Goal: Task Accomplishment & Management: Complete application form

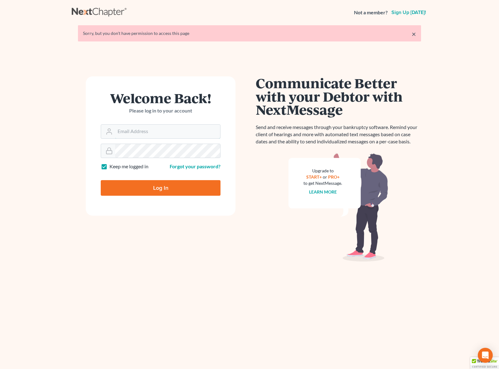
type input "[EMAIL_ADDRESS][DOMAIN_NAME]"
click at [163, 188] on input "Log In" at bounding box center [161, 188] width 120 height 16
type input "Thinking..."
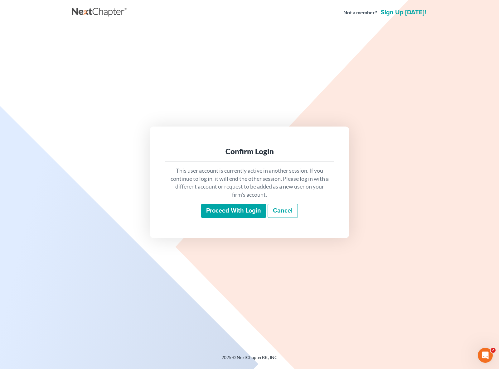
click at [226, 214] on input "Proceed with login" at bounding box center [233, 211] width 65 height 14
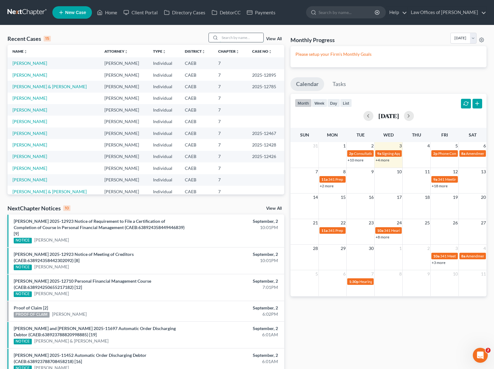
click at [229, 40] on input "search" at bounding box center [242, 37] width 44 height 9
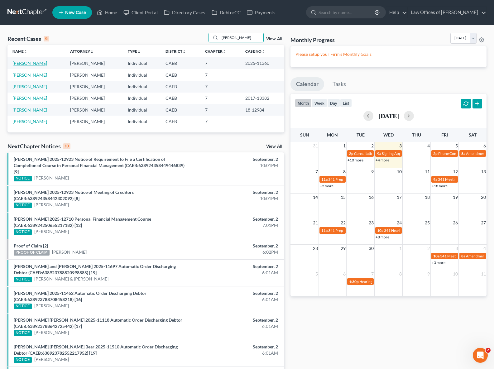
type input "Bautista"
click at [47, 64] on link "[PERSON_NAME]" at bounding box center [29, 63] width 35 height 5
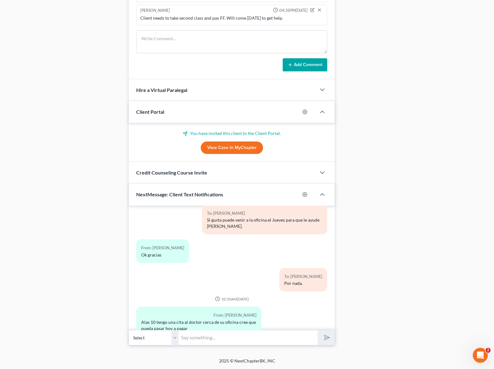
scroll to position [518, 0]
click at [218, 337] on input "text" at bounding box center [248, 337] width 139 height 15
type input "Hola. Si, esta bien !"
click at [318, 331] on button "submit" at bounding box center [326, 338] width 17 height 15
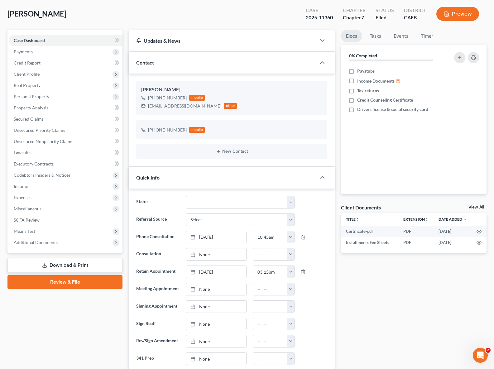
scroll to position [0, 0]
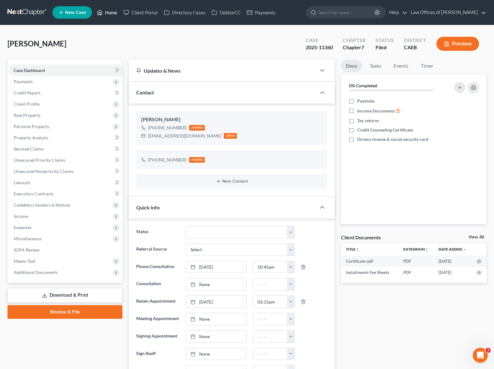
click at [111, 14] on link "Home" at bounding box center [107, 12] width 27 height 11
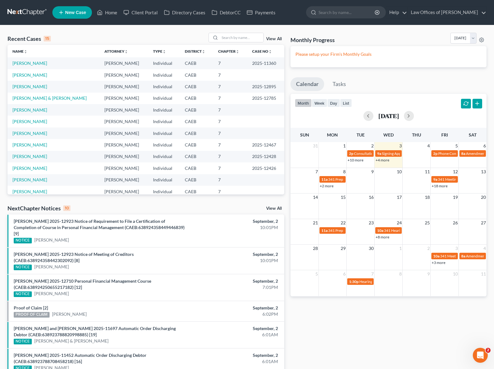
click at [383, 238] on link "+8 more" at bounding box center [383, 237] width 14 height 5
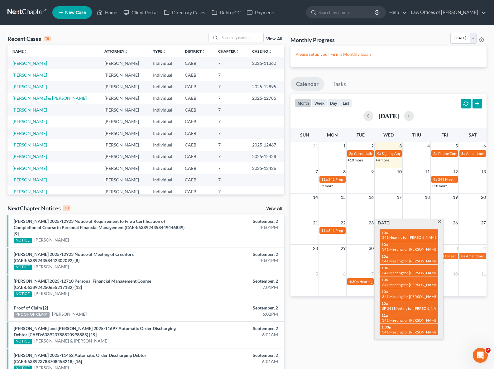
click at [439, 222] on span at bounding box center [440, 223] width 5 height 4
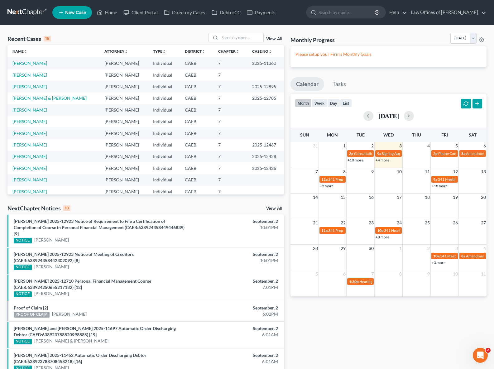
click at [38, 76] on link "Dowdy, Christina" at bounding box center [29, 74] width 35 height 5
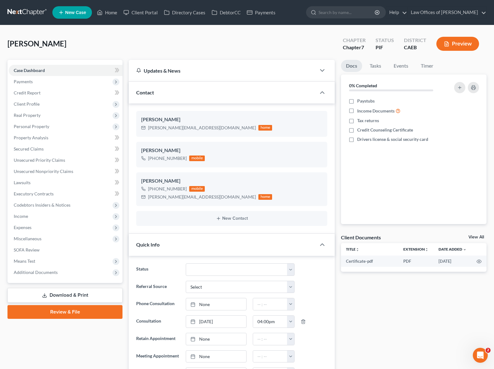
scroll to position [2560, 0]
click at [52, 139] on link "Property Analysis" at bounding box center [66, 137] width 114 height 11
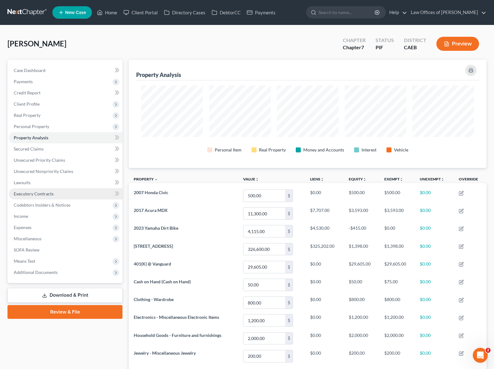
scroll to position [12, 0]
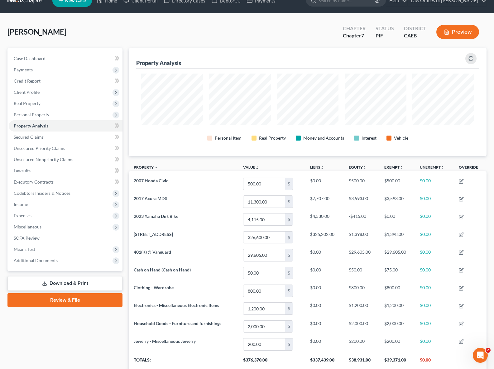
click at [71, 284] on link "Download & Print" at bounding box center [64, 283] width 115 height 15
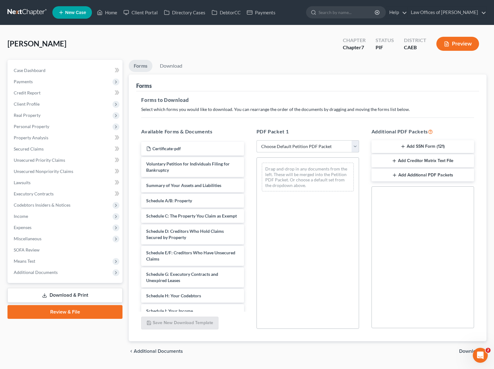
click at [355, 145] on select "Choose Default Petition PDF Packet Complete Bankruptcy Petition (all forms and …" at bounding box center [308, 146] width 103 height 12
select select "4"
click at [257, 140] on select "Choose Default Petition PDF Packet Complete Bankruptcy Petition (all forms and …" at bounding box center [308, 146] width 103 height 12
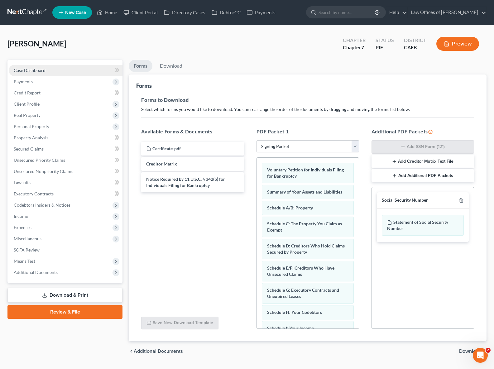
click at [63, 72] on link "Case Dashboard" at bounding box center [66, 70] width 114 height 11
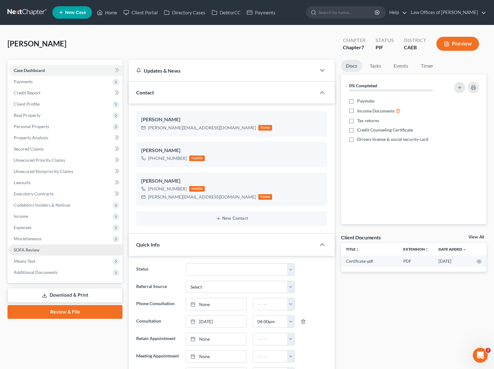
click at [36, 252] on link "SOFA Review" at bounding box center [66, 250] width 114 height 11
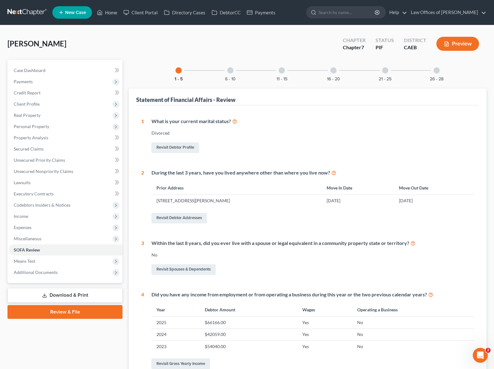
click at [434, 68] on div "26 - 28" at bounding box center [436, 70] width 21 height 21
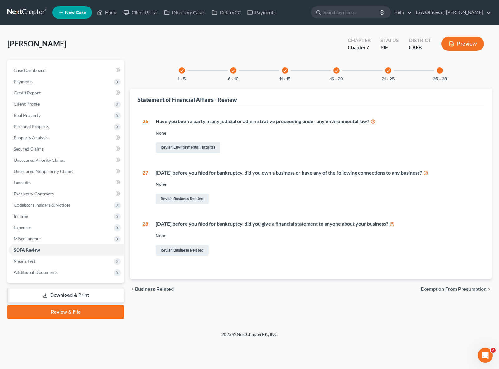
click at [388, 72] on icon "check" at bounding box center [388, 71] width 4 height 4
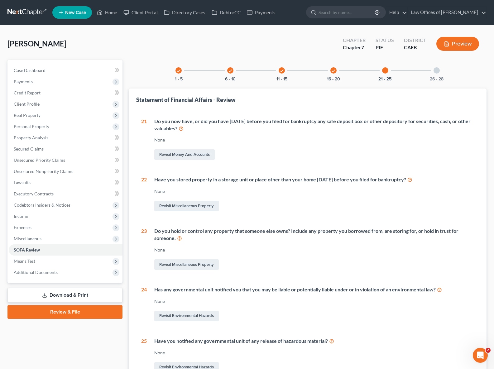
click at [336, 73] on div "check 16 - 20" at bounding box center [333, 70] width 21 height 21
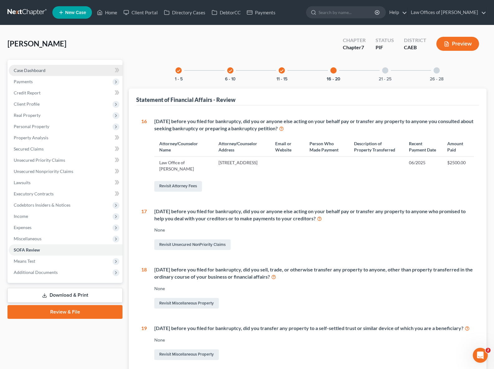
click at [45, 71] on span "Case Dashboard" at bounding box center [30, 70] width 32 height 5
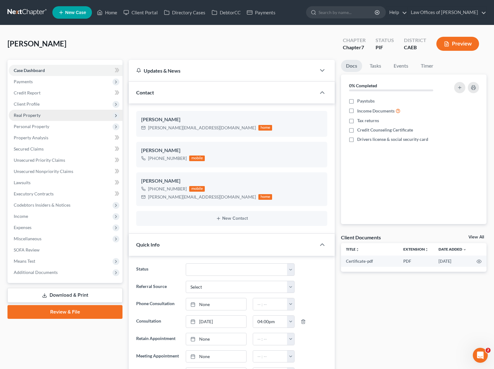
scroll to position [2560, 0]
click at [50, 107] on span "Client Profile" at bounding box center [66, 104] width 114 height 11
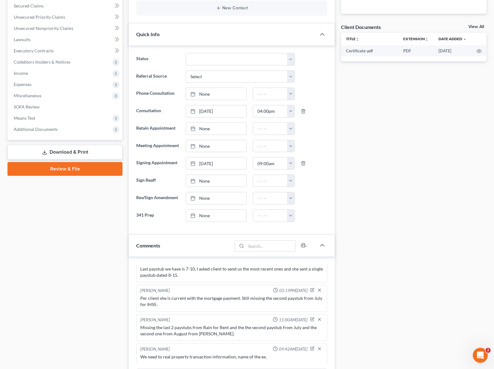
scroll to position [0, 0]
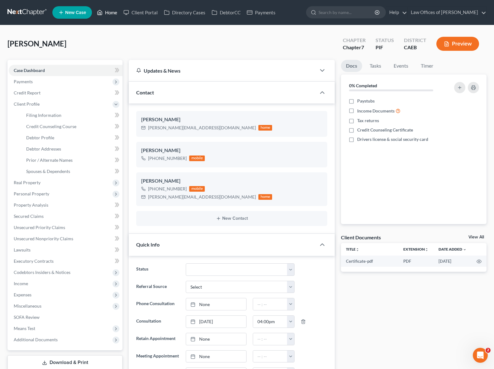
click at [110, 13] on link "Home" at bounding box center [107, 12] width 27 height 11
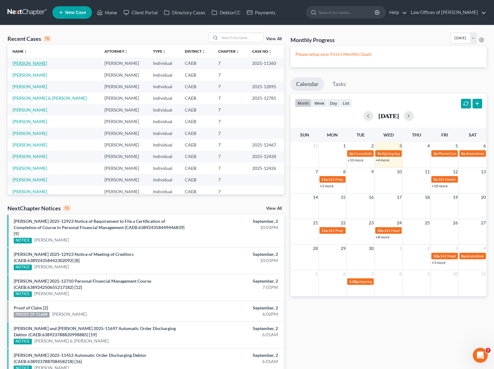
click at [46, 64] on link "[PERSON_NAME]" at bounding box center [29, 63] width 35 height 5
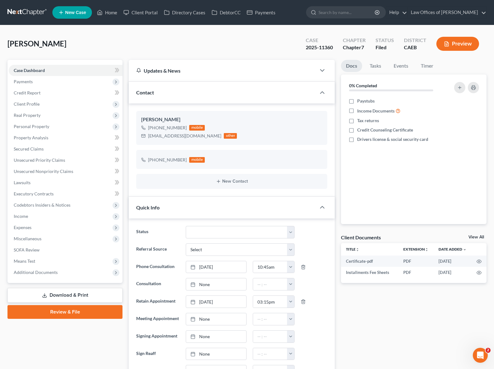
scroll to position [3697, 0]
click at [40, 272] on span "Additional Documents" at bounding box center [36, 272] width 44 height 5
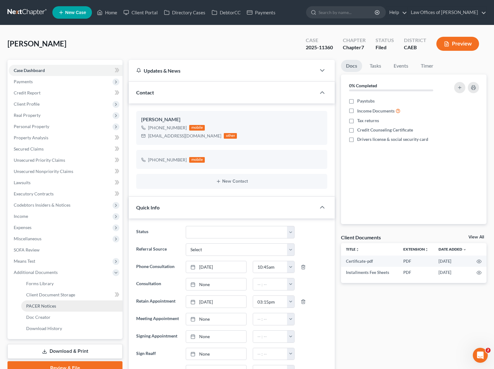
click at [45, 308] on span "PACER Notices" at bounding box center [41, 305] width 30 height 5
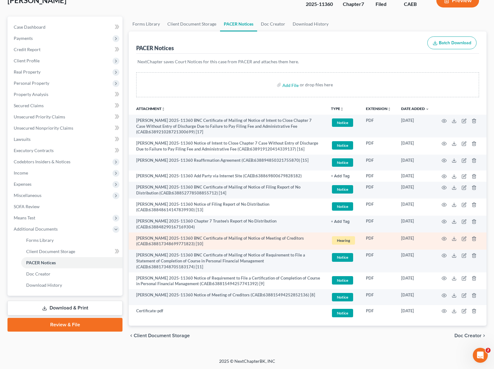
scroll to position [44, 0]
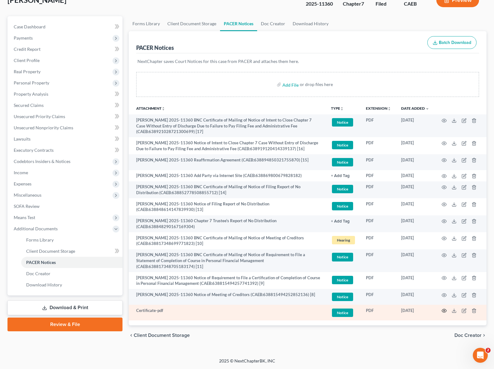
click at [443, 310] on icon "button" at bounding box center [444, 310] width 5 height 5
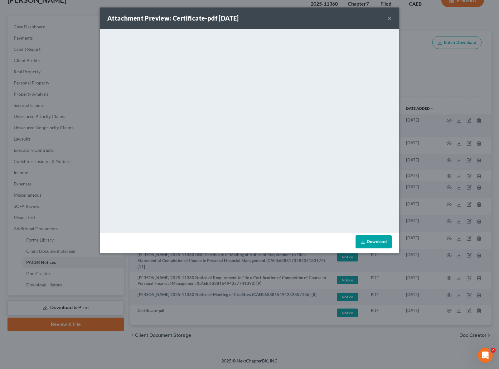
click at [389, 19] on button "×" at bounding box center [389, 17] width 4 height 7
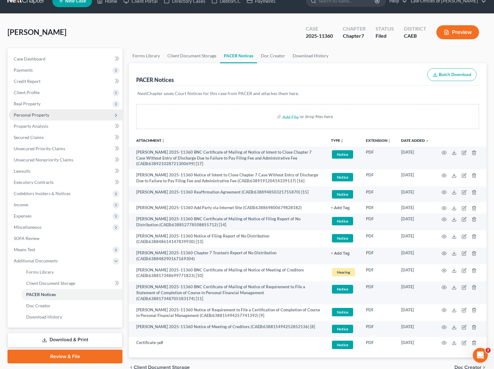
scroll to position [0, 0]
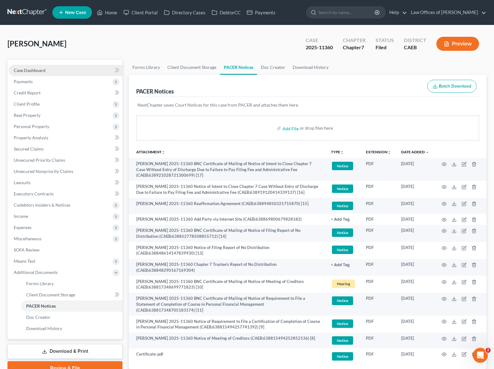
click at [56, 69] on link "Case Dashboard" at bounding box center [66, 70] width 114 height 11
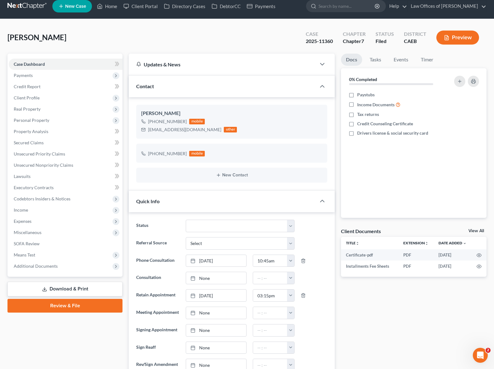
scroll to position [5, 0]
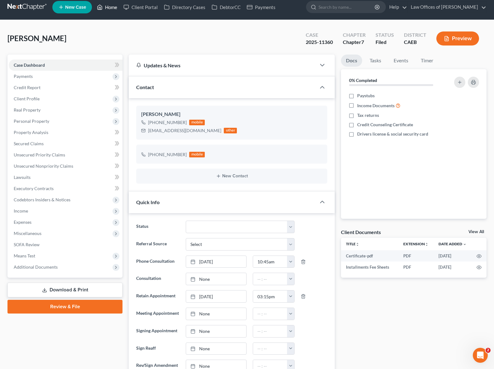
click at [109, 5] on link "Home" at bounding box center [107, 7] width 27 height 11
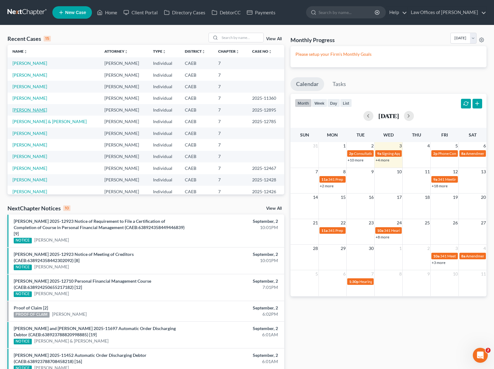
click at [44, 112] on link "De Paoli, Miranda" at bounding box center [29, 109] width 35 height 5
select select "0"
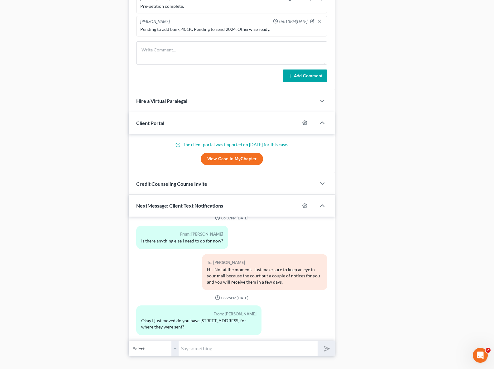
scroll to position [555, 0]
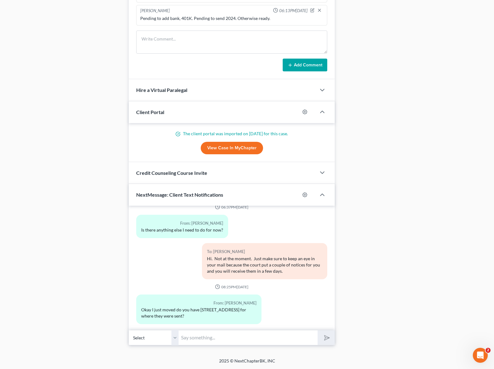
click at [222, 338] on input "text" at bounding box center [248, 337] width 139 height 15
type input "Hi. Correct."
click at [318, 331] on button "submit" at bounding box center [326, 338] width 17 height 15
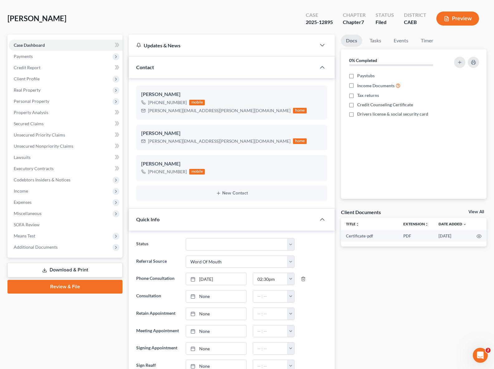
scroll to position [0, 0]
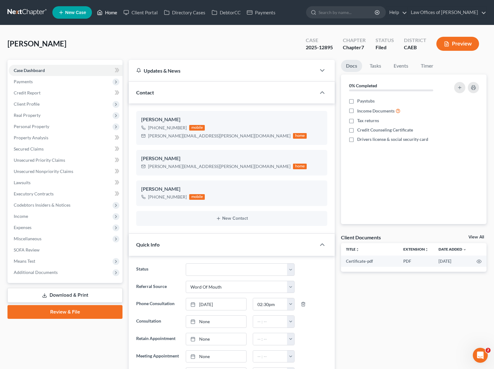
click at [109, 14] on link "Home" at bounding box center [107, 12] width 27 height 11
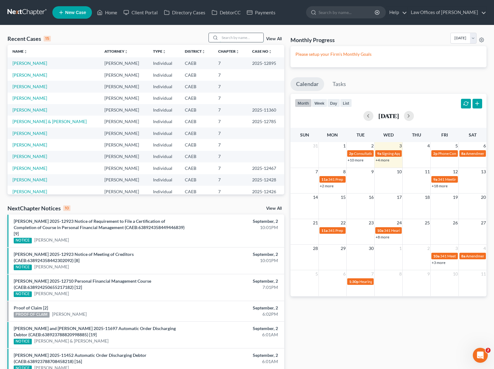
click at [236, 38] on input "search" at bounding box center [242, 37] width 44 height 9
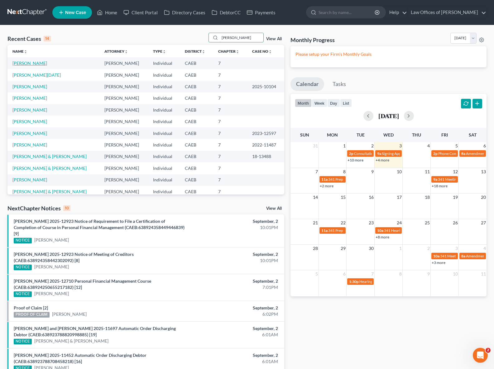
type input "Cisneros"
click at [29, 62] on link "[PERSON_NAME]" at bounding box center [29, 63] width 35 height 5
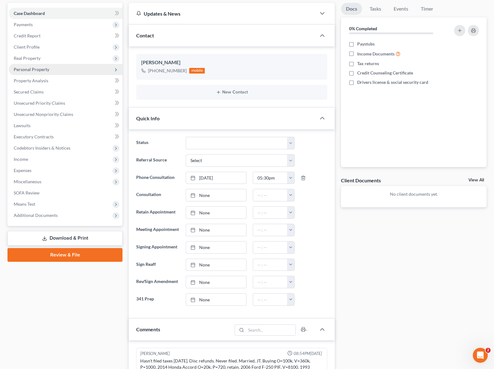
scroll to position [16, 0]
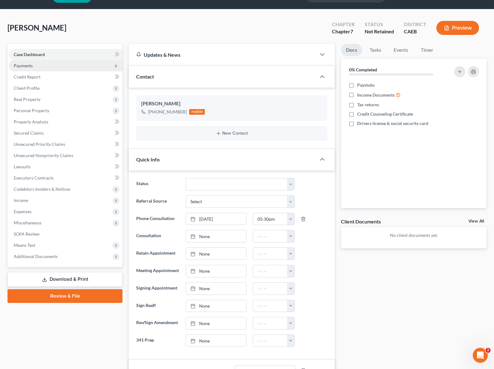
click at [39, 67] on span "Payments" at bounding box center [66, 65] width 114 height 11
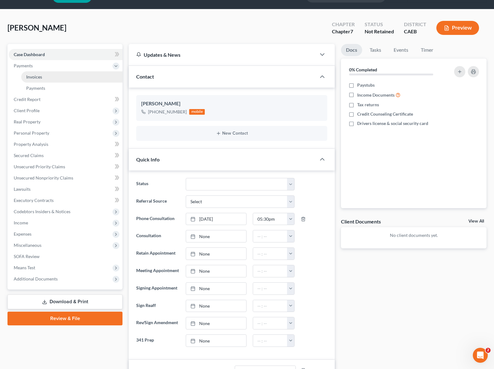
click at [43, 75] on link "Invoices" at bounding box center [71, 76] width 101 height 11
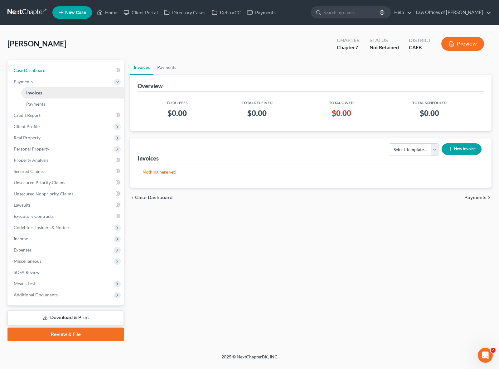
click at [55, 69] on link "Case Dashboard" at bounding box center [66, 70] width 115 height 11
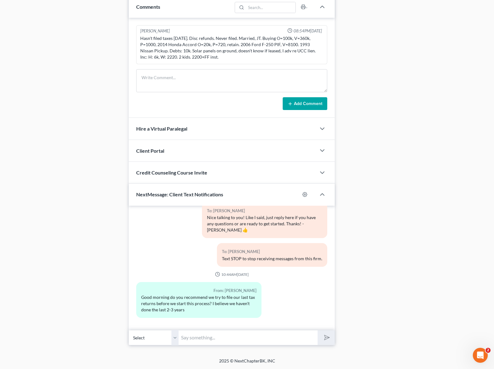
scroll to position [386, 0]
click at [223, 336] on input "text" at bounding box center [248, 337] width 139 height 15
type input "Hi, Robert. Actually you don't need to file your tax returns in order to start …"
click at [318, 331] on button "submit" at bounding box center [326, 338] width 17 height 15
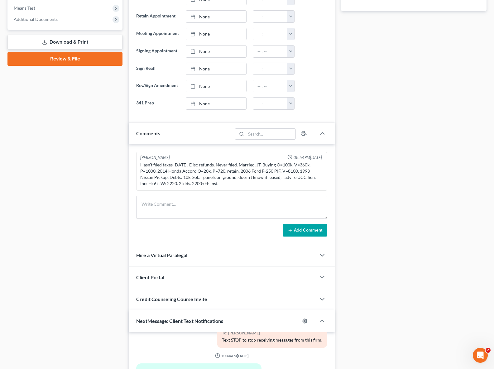
scroll to position [0, 0]
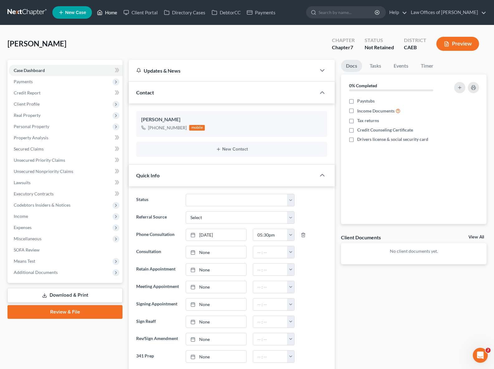
click at [112, 13] on link "Home" at bounding box center [107, 12] width 27 height 11
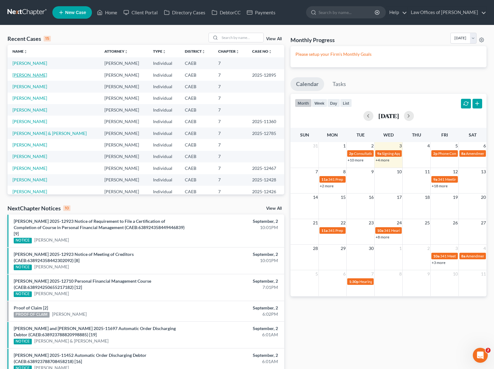
click at [41, 76] on link "De Paoli, Miranda" at bounding box center [29, 74] width 35 height 5
select select "0"
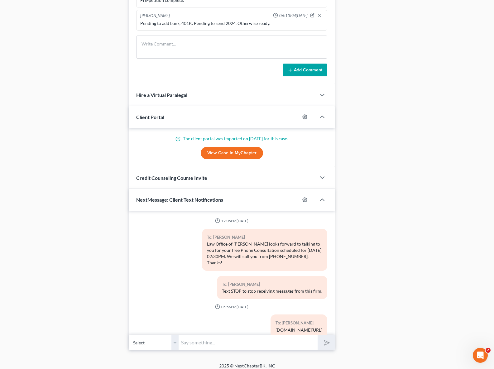
scroll to position [1948, 0]
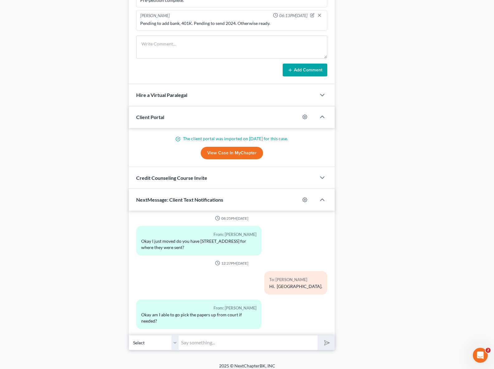
click at [206, 348] on input "text" at bounding box center [248, 342] width 139 height 15
type input "There is not urgency to do that. Like mentioned before you will be receiving it…"
click at [318, 336] on button "submit" at bounding box center [326, 343] width 17 height 15
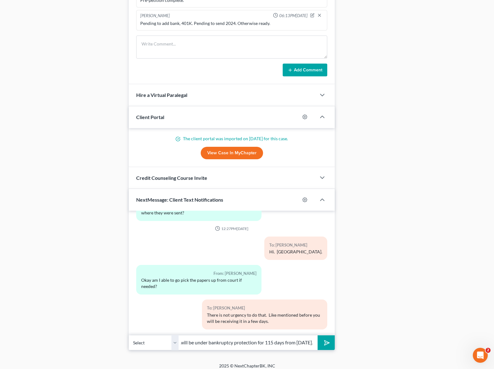
scroll to position [0, 75]
type input "Your case was barely filed and you will be under bankruptcy protection for 115 …"
click at [318, 336] on button "submit" at bounding box center [326, 343] width 17 height 15
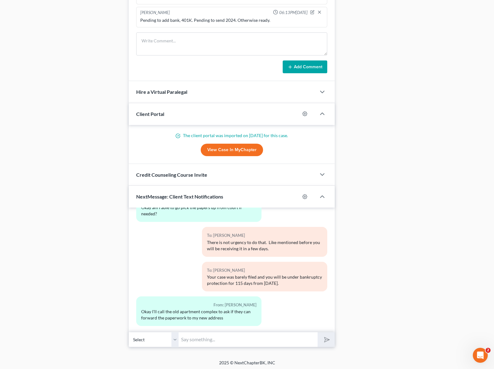
scroll to position [535, 0]
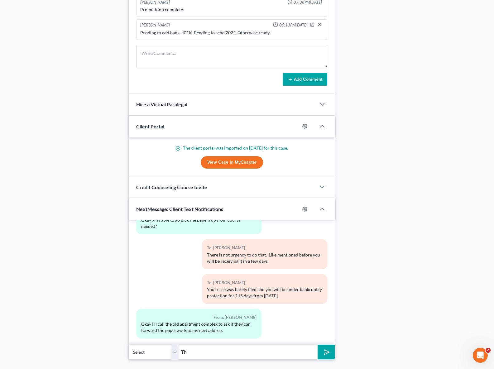
type input "T"
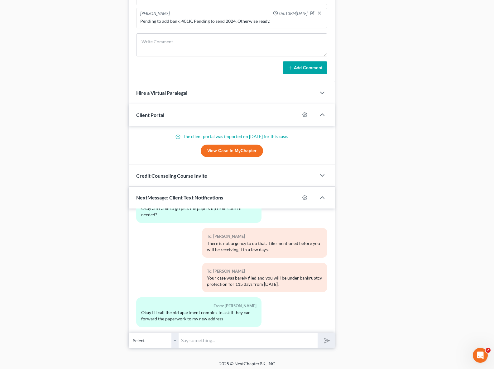
scroll to position [555, 0]
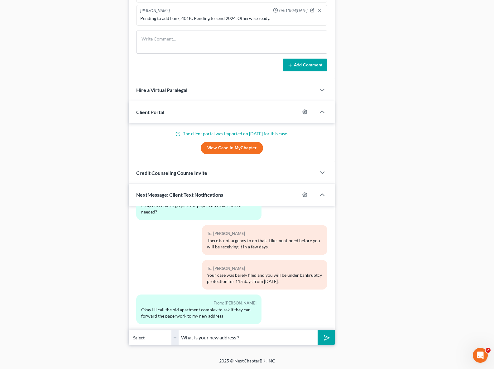
type input "What is your new address ?"
click at [318, 331] on button "submit" at bounding box center [326, 338] width 17 height 15
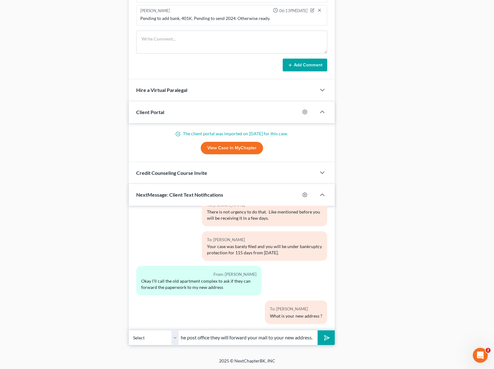
scroll to position [0, 84]
type input "If you reported your new address to the post office they will forward your mail…"
click at [318, 331] on button "submit" at bounding box center [326, 338] width 17 height 15
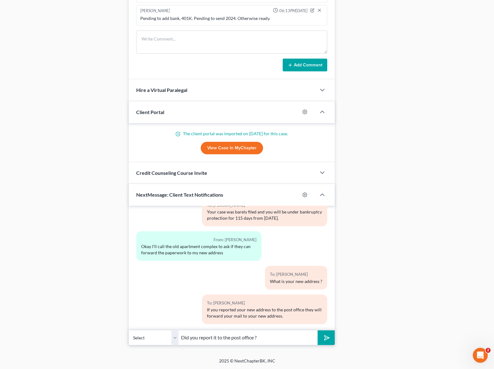
type input "Did you report it to the post office ?"
click at [318, 331] on button "submit" at bounding box center [326, 338] width 17 height 15
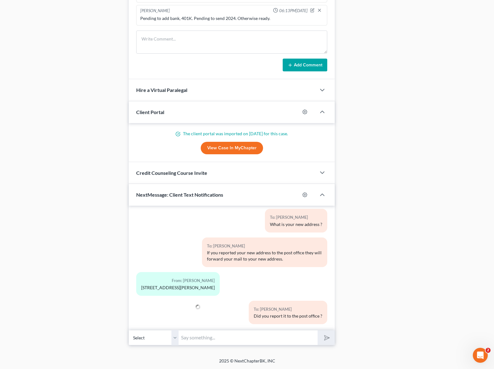
click at [140, 283] on div "From: Miranda De Paoli 4709 Cypress glen Ct Bakersfield CA 93309" at bounding box center [178, 283] width 84 height 23
drag, startPoint x: 141, startPoint y: 281, endPoint x: 241, endPoint y: 286, distance: 99.9
click at [241, 286] on div "From: Miranda De Paoli 4709 Cypress glen Ct Bakersfield CA 93309" at bounding box center [199, 286] width 132 height 28
copy div "4709 Cypress glen Ct Bakersfield CA 93309"
click at [155, 44] on textarea at bounding box center [231, 42] width 191 height 23
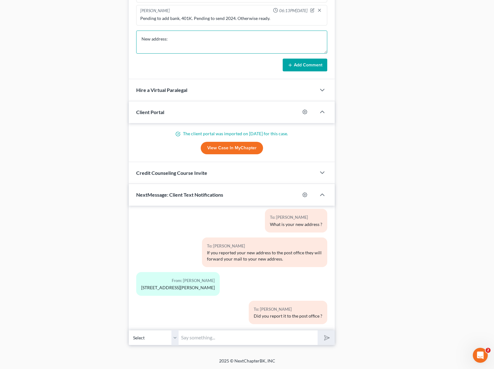
paste textarea "4709 Cypress glen Ct Bakersfield CA 93309"
click at [197, 39] on textarea "New address:4709 Cypress glen Ct Bakersfield CA 93309" at bounding box center [231, 42] width 191 height 23
type textarea "New address:4709 Cypress Glen Ct Bakersfield CA 93309"
click at [307, 62] on button "Add Comment" at bounding box center [305, 65] width 45 height 13
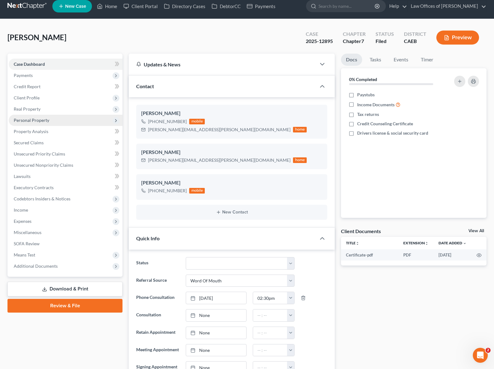
scroll to position [0, 0]
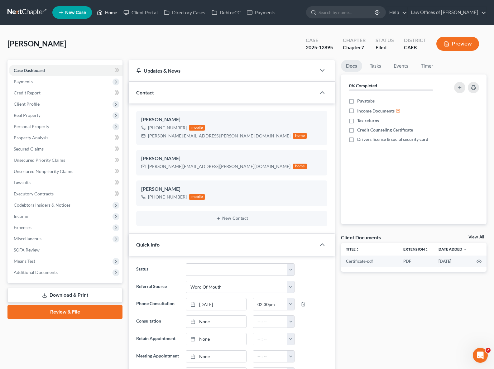
click at [112, 14] on link "Home" at bounding box center [107, 12] width 27 height 11
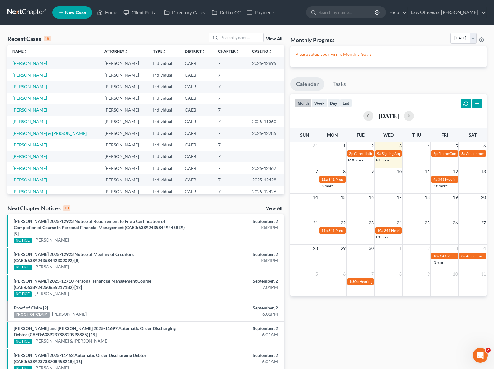
click at [37, 76] on link "[PERSON_NAME]" at bounding box center [29, 74] width 35 height 5
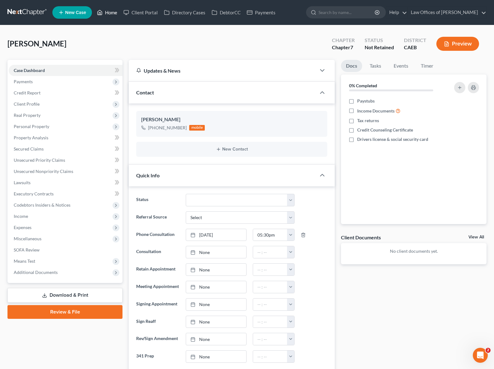
click at [111, 15] on link "Home" at bounding box center [107, 12] width 27 height 11
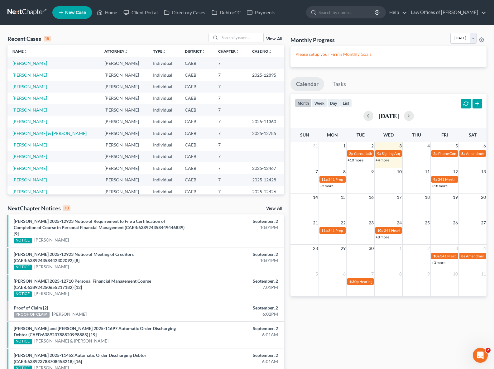
click at [382, 160] on link "+4 more" at bounding box center [383, 160] width 14 height 5
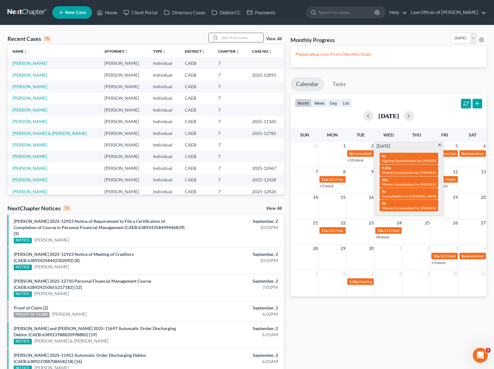
click at [231, 36] on input "search" at bounding box center [242, 37] width 44 height 9
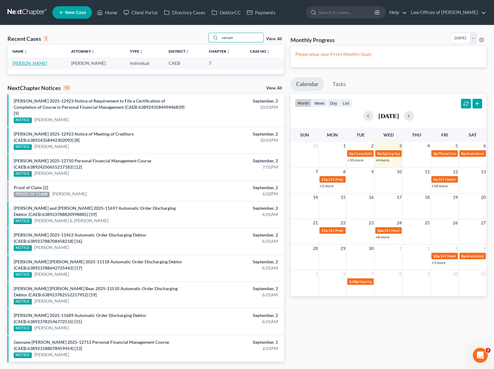
type input "vansan"
click at [23, 63] on link "[PERSON_NAME]" at bounding box center [29, 63] width 35 height 5
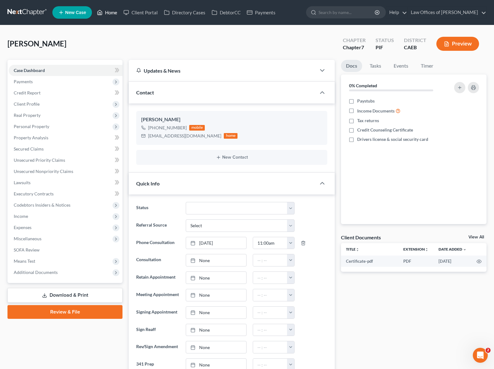
click at [115, 12] on link "Home" at bounding box center [107, 12] width 27 height 11
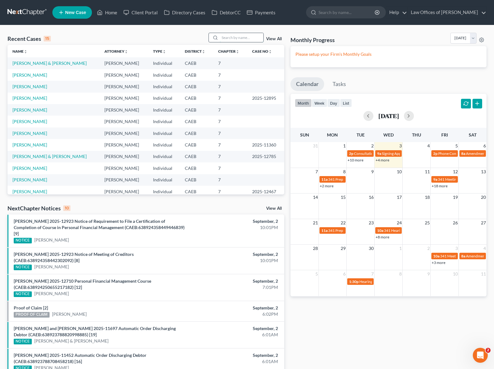
click at [233, 38] on input "search" at bounding box center [242, 37] width 44 height 9
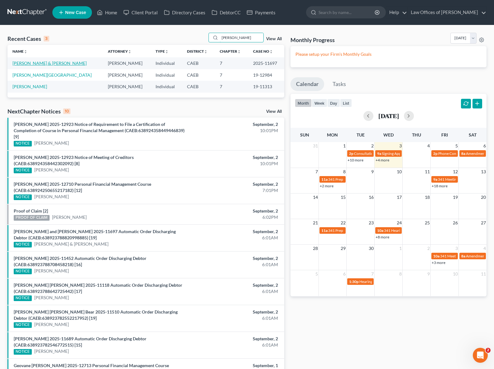
type input "Zubiate"
click at [51, 61] on link "Zubiate, Manuel & Priscilla" at bounding box center [49, 63] width 74 height 5
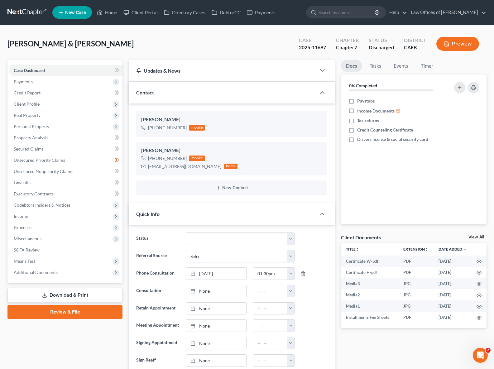
scroll to position [1896, 0]
click at [35, 148] on span "Secured Claims" at bounding box center [29, 148] width 30 height 5
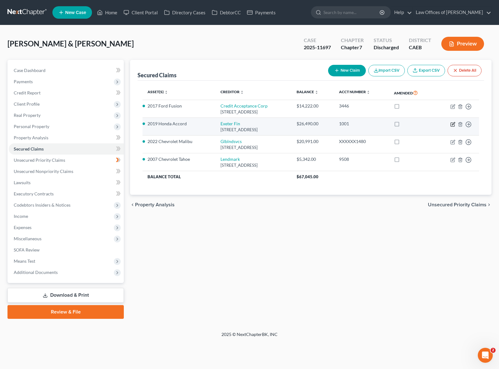
click at [453, 124] on icon "button" at bounding box center [453, 123] width 3 height 3
select select "45"
select select "0"
select select "1"
select select "0"
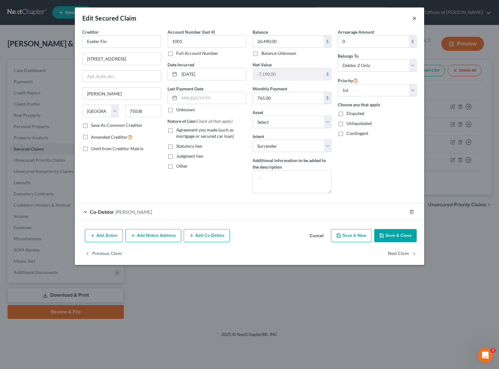
click at [414, 17] on button "×" at bounding box center [414, 17] width 4 height 7
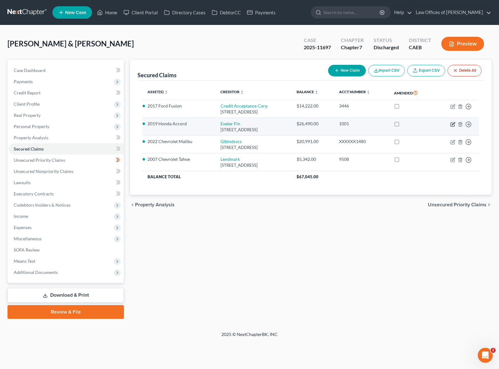
click at [452, 126] on icon "button" at bounding box center [452, 124] width 5 height 5
select select "45"
select select "14"
select select "0"
select select "1"
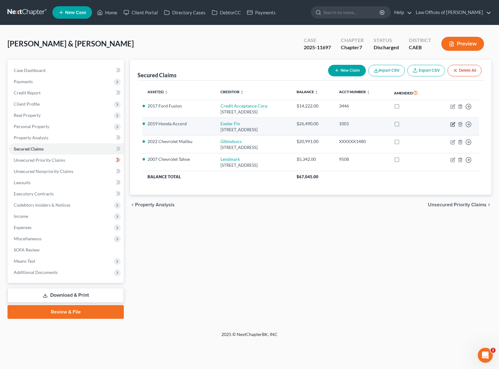
select select "0"
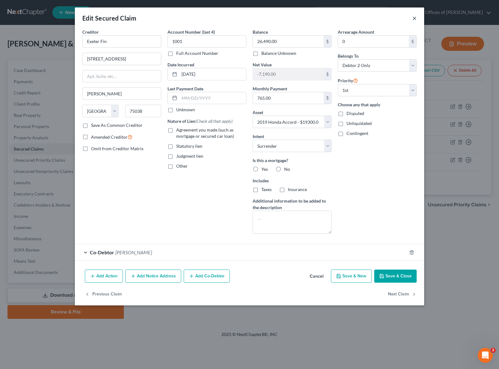
drag, startPoint x: 415, startPoint y: 18, endPoint x: 431, endPoint y: 14, distance: 16.8
click at [415, 18] on button "×" at bounding box center [414, 17] width 4 height 7
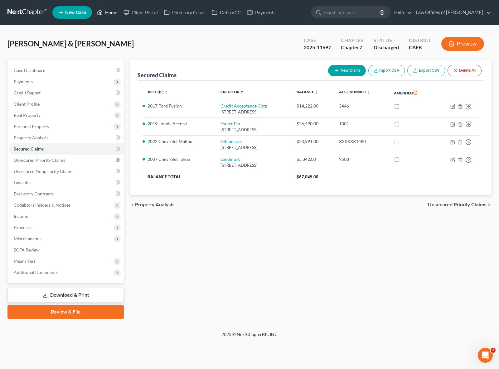
click at [112, 14] on link "Home" at bounding box center [107, 12] width 27 height 11
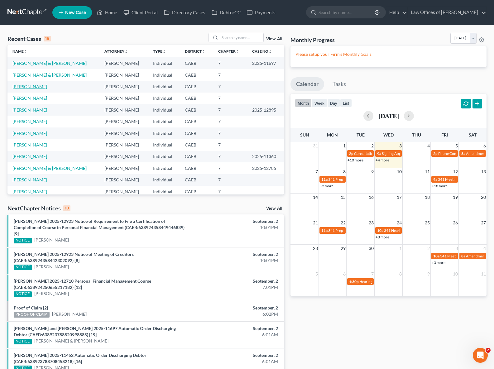
click at [33, 87] on link "[PERSON_NAME]" at bounding box center [29, 86] width 35 height 5
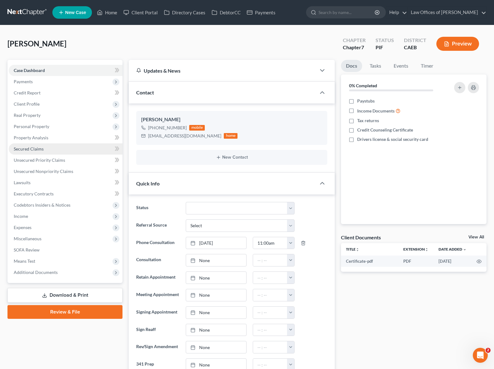
scroll to position [812, 0]
click at [52, 138] on link "Property Analysis" at bounding box center [66, 137] width 114 height 11
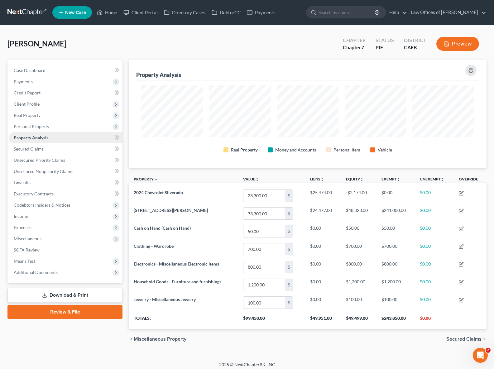
scroll to position [108, 358]
click at [109, 11] on link "Home" at bounding box center [107, 12] width 27 height 11
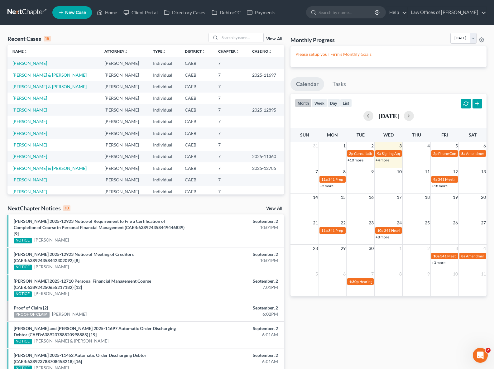
click at [380, 160] on link "+4 more" at bounding box center [383, 160] width 14 height 5
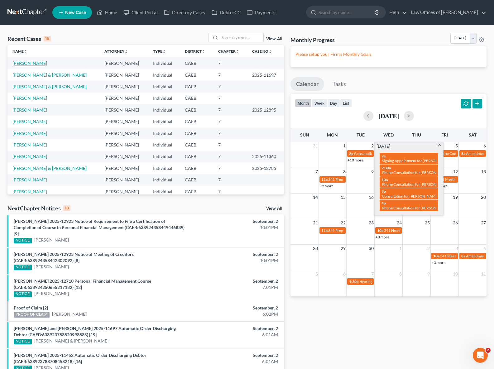
click at [30, 63] on link "[PERSON_NAME]" at bounding box center [29, 63] width 35 height 5
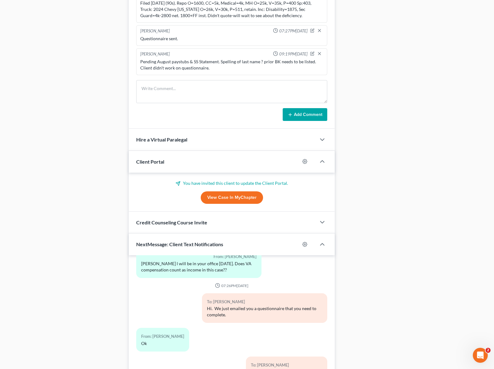
scroll to position [411, 0]
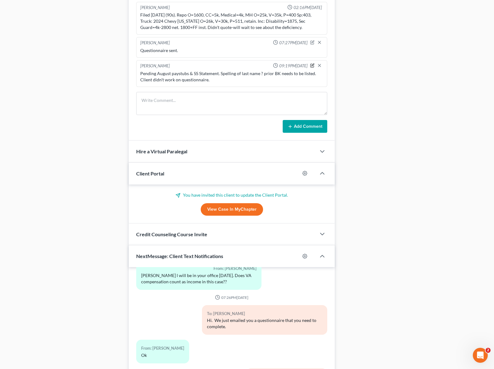
click at [312, 68] on icon "button" at bounding box center [312, 65] width 4 height 4
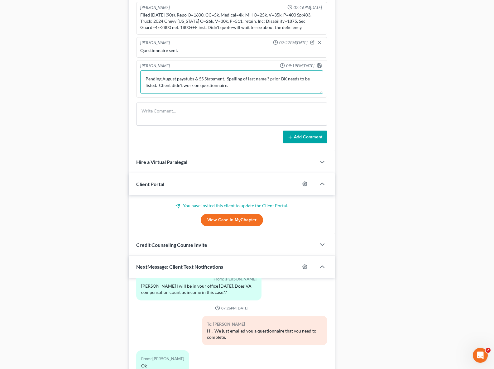
click at [226, 85] on textarea "Pending August paystubs & SS Statement. Spelling of last name ? prior BK needs …" at bounding box center [231, 81] width 183 height 23
type textarea "Pending August paystubs & VA award letter. Spelling of last name ? prior BK nee…"
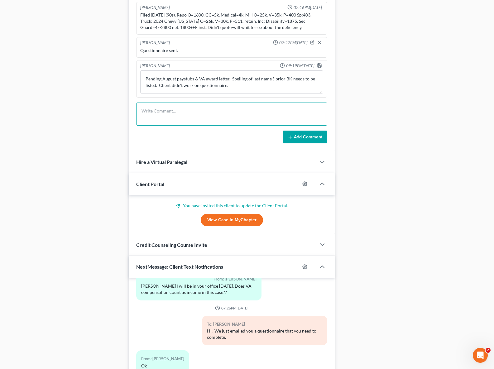
click at [183, 119] on textarea at bounding box center [231, 114] width 191 height 23
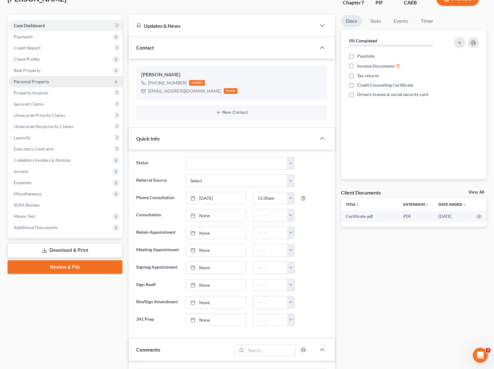
scroll to position [15, 0]
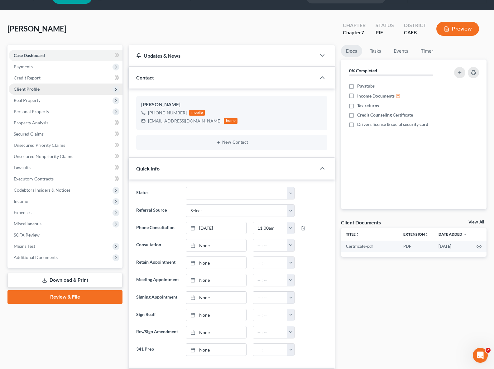
click at [51, 92] on span "Client Profile" at bounding box center [66, 89] width 114 height 11
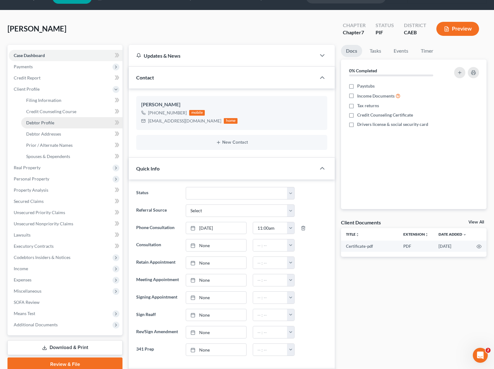
click at [60, 124] on link "Debtor Profile" at bounding box center [71, 122] width 101 height 11
select select "0"
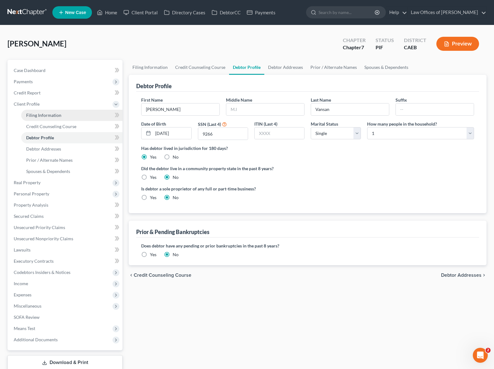
click at [59, 116] on span "Filing Information" at bounding box center [43, 115] width 35 height 5
select select "1"
select select "0"
select select "4"
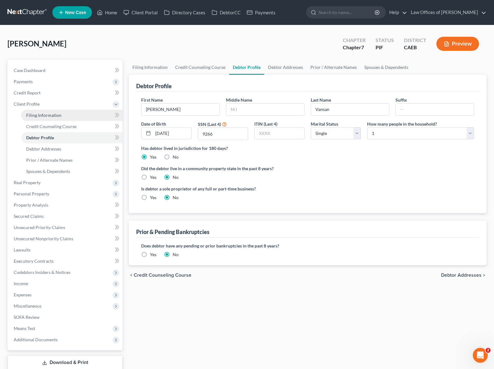
select select "1"
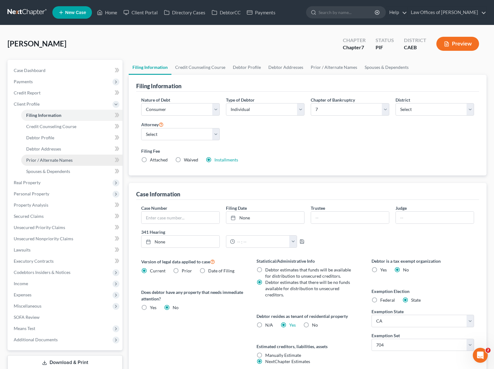
click at [78, 162] on link "Prior / Alternate Names" at bounding box center [71, 160] width 101 height 11
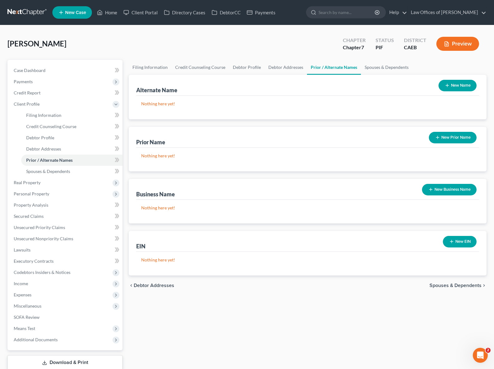
click at [463, 85] on button "New Name" at bounding box center [458, 86] width 38 height 12
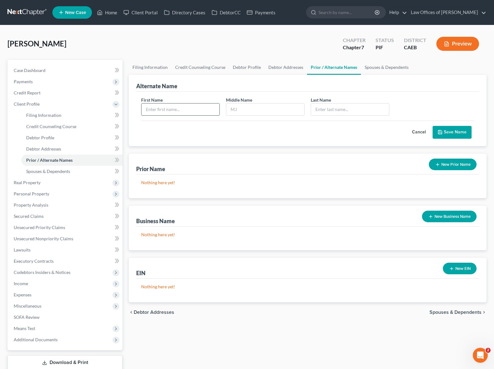
click at [156, 109] on input "text" at bounding box center [181, 110] width 78 height 12
type input "Simon"
type input "Vanson"
click at [451, 133] on button "Save Name" at bounding box center [452, 132] width 39 height 13
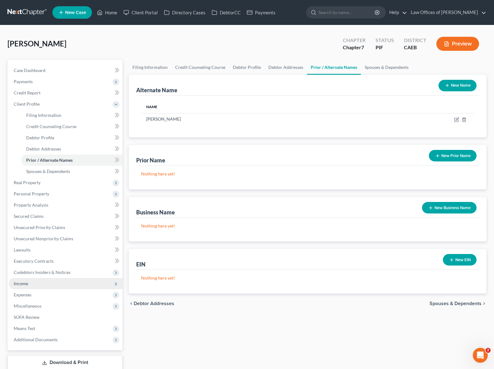
click at [42, 284] on span "Income" at bounding box center [66, 283] width 114 height 11
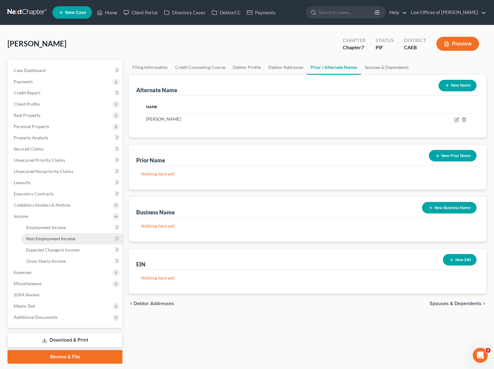
click at [70, 240] on span "Non Employment Income" at bounding box center [50, 238] width 49 height 5
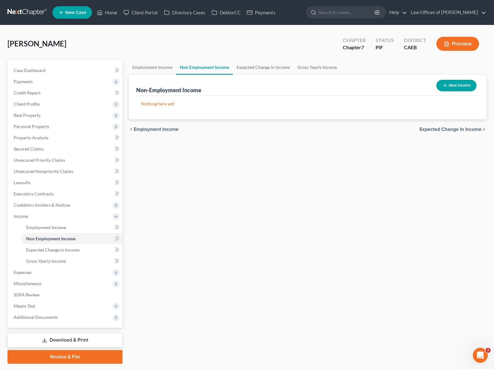
click at [466, 88] on button "New Income" at bounding box center [457, 86] width 40 height 12
select select "0"
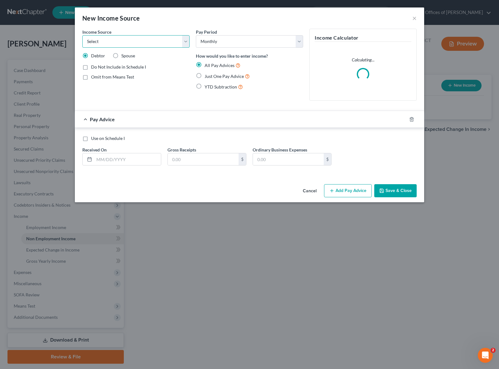
click at [186, 45] on select "Select Unemployment Disability (from employer) Pension Retirement Social Securi…" at bounding box center [135, 41] width 107 height 12
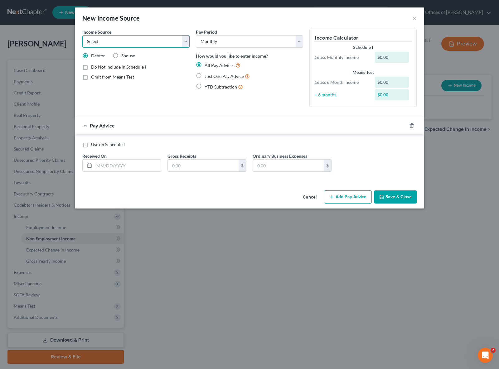
select select "12"
click at [82, 35] on select "Select Unemployment Disability (from employer) Pension Retirement Social Securi…" at bounding box center [135, 41] width 107 height 12
click at [205, 76] on label "Just One Pay Advice" at bounding box center [227, 76] width 45 height 7
click at [207, 76] on input "Just One Pay Advice" at bounding box center [209, 75] width 4 height 4
radio input "true"
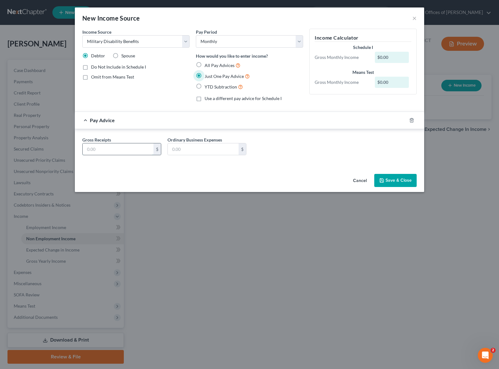
click at [123, 148] on input "text" at bounding box center [118, 149] width 71 height 12
type input "1,875."
click at [397, 182] on button "Save & Close" at bounding box center [395, 180] width 42 height 13
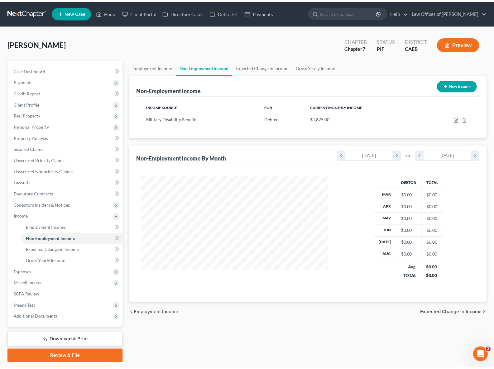
scroll to position [311772, 311683]
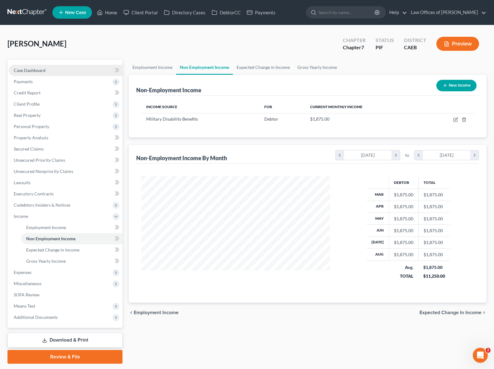
click at [39, 70] on span "Case Dashboard" at bounding box center [30, 70] width 32 height 5
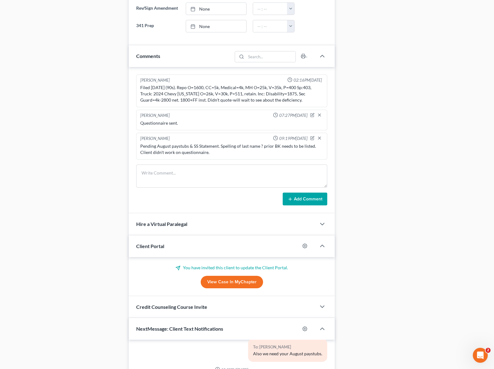
scroll to position [338, 0]
click at [312, 141] on icon "button" at bounding box center [312, 139] width 4 height 4
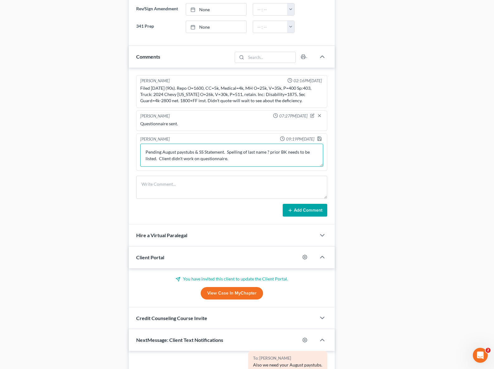
click at [215, 159] on textarea "Pending August paystubs & SS Statement. Spelling of last name ? prior BK needs …" at bounding box center [231, 155] width 183 height 23
click at [223, 158] on textarea "Pending August paystubs & SS Statement. Spelling of last name ? prior BK needs …" at bounding box center [231, 155] width 183 height 23
type textarea "Pending August paystubs & VA award letter . Spelling of last name ? prior BK ne…"
click at [321, 141] on icon "button" at bounding box center [319, 138] width 5 height 5
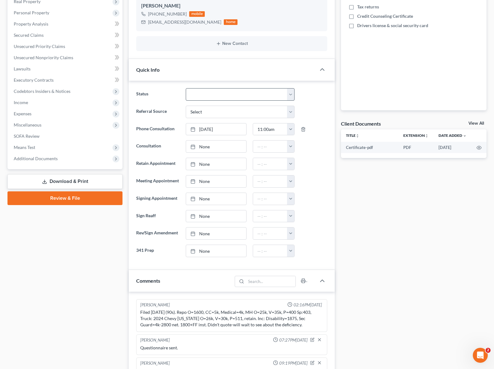
scroll to position [148, 0]
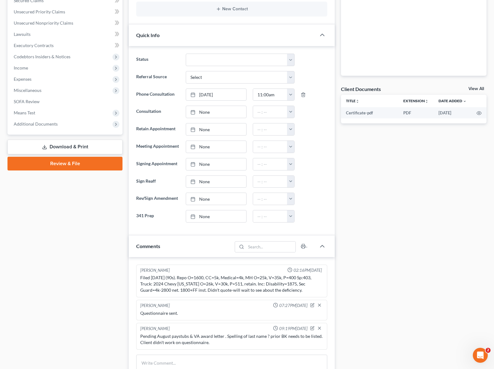
drag, startPoint x: 176, startPoint y: 277, endPoint x: 150, endPoint y: 283, distance: 26.5
click at [176, 274] on div "Scott Bell 02:16PM, 04/04/2025" at bounding box center [232, 271] width 186 height 6
drag, startPoint x: 141, startPoint y: 283, endPoint x: 308, endPoint y: 299, distance: 167.6
click at [308, 293] on div "Filed [DATE] (90s). Repo O=1600, CC=5k, Medical=4k, MH O=25k, V=35k, P=400 Sp:4…" at bounding box center [231, 284] width 183 height 19
copy div "Filed [DATE] (90s). Repo O=1600, CC=5k, Medical=4k, MH O=25k, V=35k, P=400 Sp:4…"
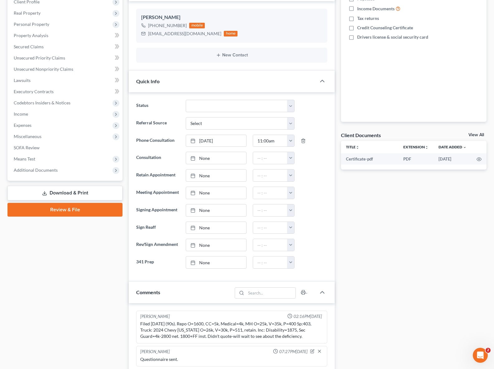
scroll to position [101, 0]
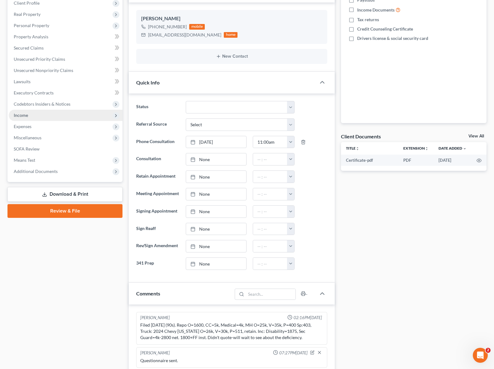
click at [21, 115] on span "Income" at bounding box center [21, 115] width 14 height 5
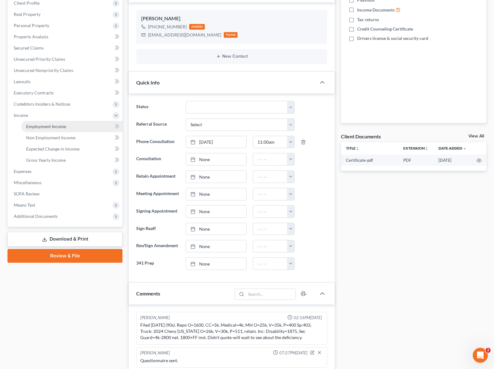
click at [51, 126] on span "Employment Income" at bounding box center [46, 126] width 40 height 5
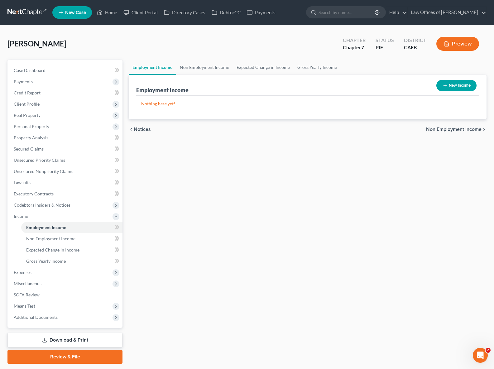
click at [466, 87] on button "New Income" at bounding box center [457, 86] width 40 height 12
select select "0"
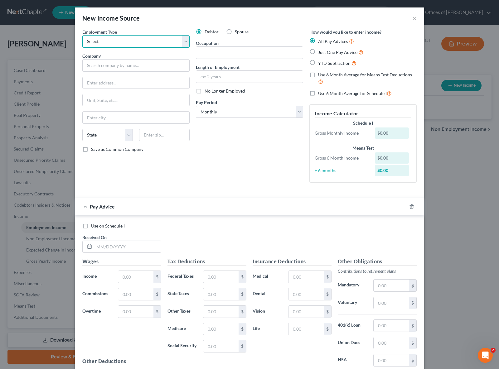
click at [183, 40] on select "Select Full or Part Time Employment Self Employment" at bounding box center [135, 41] width 107 height 12
select select "0"
click at [82, 35] on select "Select Full or Part Time Employment Self Employment" at bounding box center [135, 41] width 107 height 12
click at [117, 66] on input "text" at bounding box center [135, 65] width 107 height 12
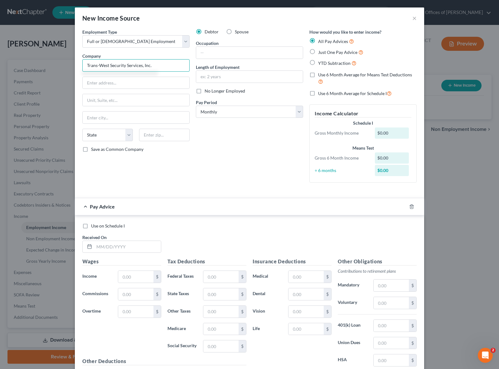
type input "Trans-West Security Services, Inc."
type input "8503 Crippen St."
type input "93311"
type input "Bakersfield"
select select "4"
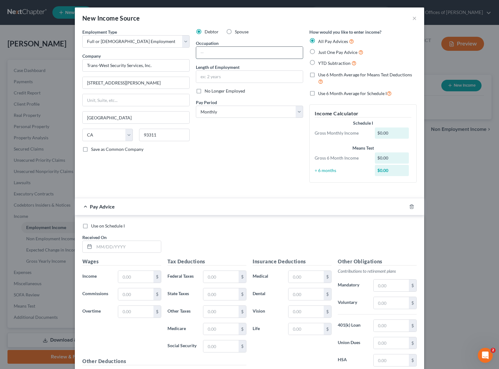
click at [234, 54] on input "text" at bounding box center [249, 53] width 107 height 12
type input "Security Guard"
drag, startPoint x: 246, startPoint y: 78, endPoint x: 256, endPoint y: 78, distance: 10.6
click at [247, 78] on input "text" at bounding box center [249, 77] width 107 height 12
type input "3 Years"
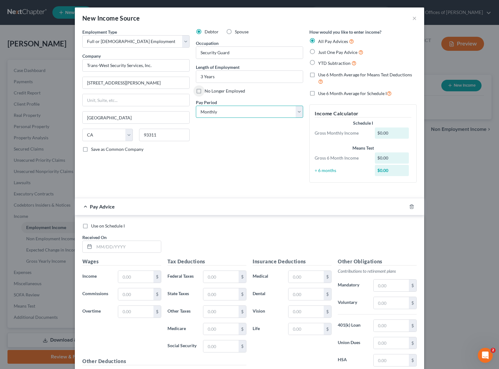
click at [298, 111] on select "Select Monthly Twice Monthly Every Other Week Weekly" at bounding box center [249, 112] width 107 height 12
select select "3"
click at [196, 106] on select "Select Monthly Twice Monthly Every Other Week Weekly" at bounding box center [249, 112] width 107 height 12
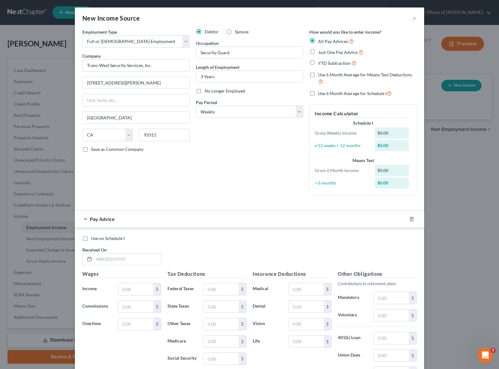
click at [318, 63] on label "YTD Subtraction" at bounding box center [337, 63] width 38 height 7
click at [321, 63] on input "YTD Subtraction" at bounding box center [323, 62] width 4 height 4
radio input "true"
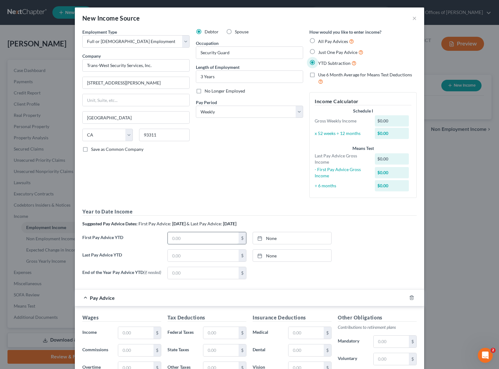
click at [188, 239] on input "text" at bounding box center [203, 238] width 71 height 12
type input "1,120."
click at [199, 257] on input "text" at bounding box center [203, 256] width 71 height 12
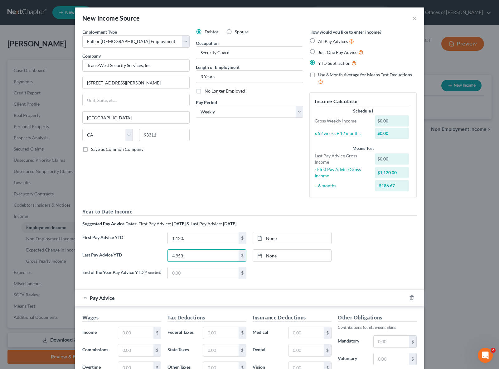
type input "4,953"
click at [138, 334] on input "text" at bounding box center [135, 333] width 35 height 12
type input "827"
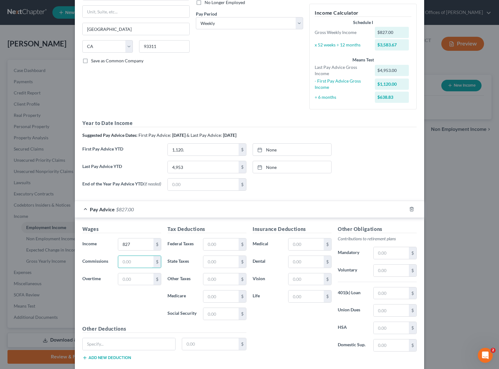
scroll to position [90, 0]
click at [222, 246] on input "text" at bounding box center [220, 244] width 35 height 12
type input "152"
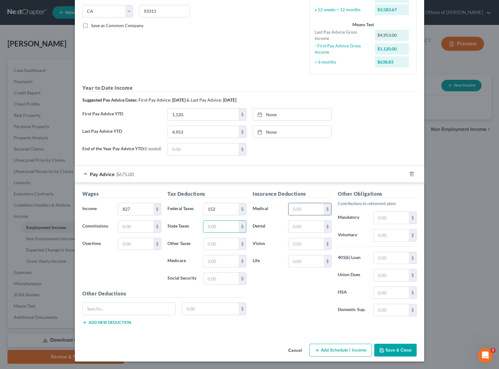
scroll to position [125, 0]
click at [404, 352] on button "Save & Close" at bounding box center [395, 350] width 42 height 13
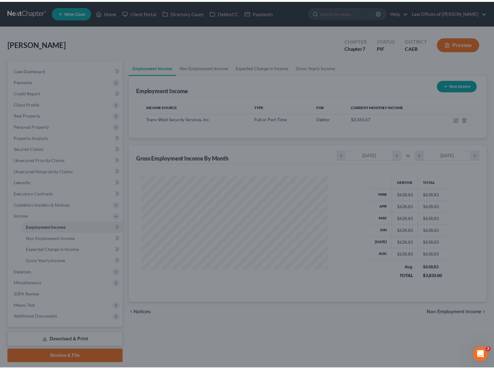
scroll to position [311772, 311683]
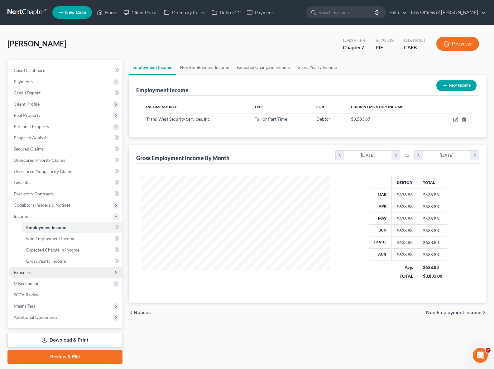
click at [38, 273] on span "Expenses" at bounding box center [66, 272] width 114 height 11
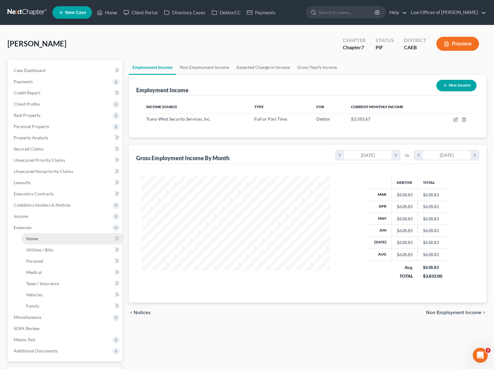
click at [40, 241] on link "Home" at bounding box center [71, 238] width 101 height 11
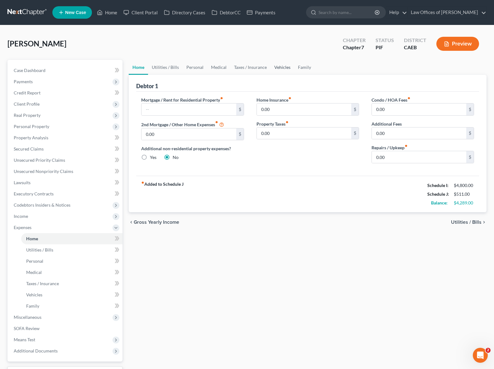
click at [278, 68] on link "Vehicles" at bounding box center [283, 67] width 24 height 15
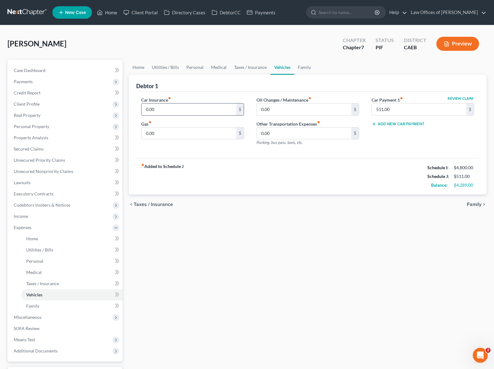
click at [170, 112] on input "0.00" at bounding box center [189, 110] width 95 height 12
type input "190"
type input "400"
click at [35, 150] on span "Secured Claims" at bounding box center [29, 148] width 30 height 5
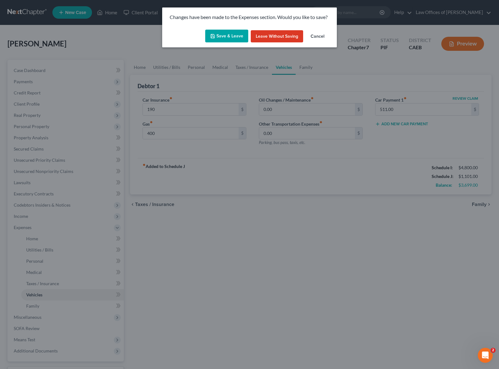
click at [225, 34] on button "Save & Leave" at bounding box center [226, 36] width 43 height 13
type input "190.00"
type input "400.00"
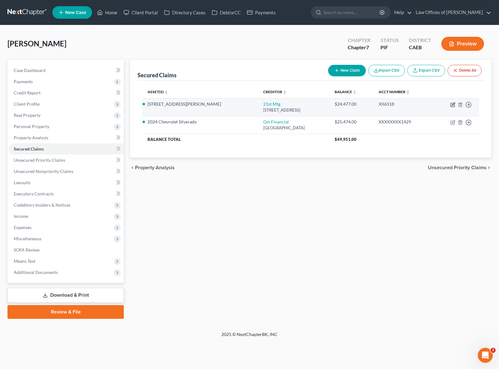
click at [453, 104] on icon "button" at bounding box center [452, 104] width 5 height 5
select select "44"
select select "4"
select select "0"
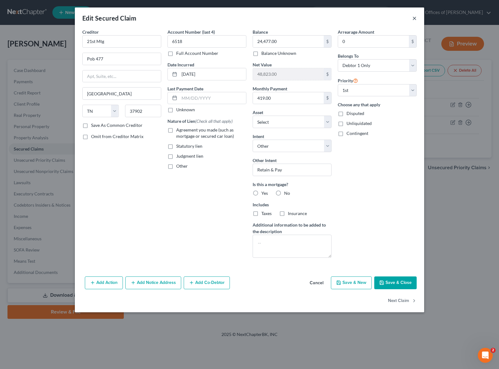
click at [414, 17] on button "×" at bounding box center [414, 17] width 4 height 7
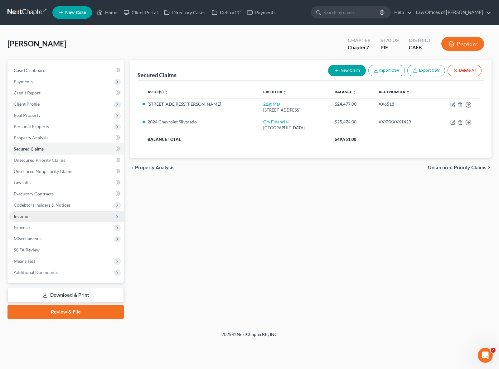
click at [51, 219] on span "Income" at bounding box center [66, 216] width 115 height 11
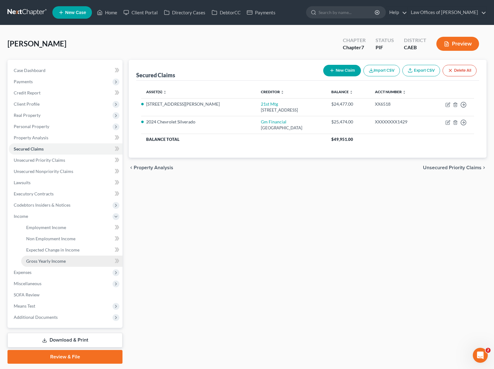
click at [49, 261] on span "Gross Yearly Income" at bounding box center [46, 261] width 40 height 5
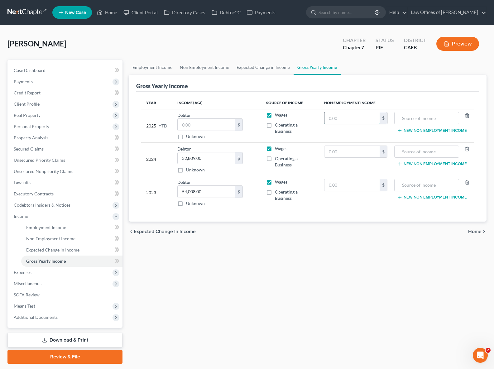
click at [355, 118] on input "text" at bounding box center [353, 118] width 56 height 12
type input "15,000"
click at [420, 121] on input "text" at bounding box center [427, 118] width 58 height 12
type input "VA Disability"
click at [368, 146] on input "text" at bounding box center [353, 152] width 56 height 12
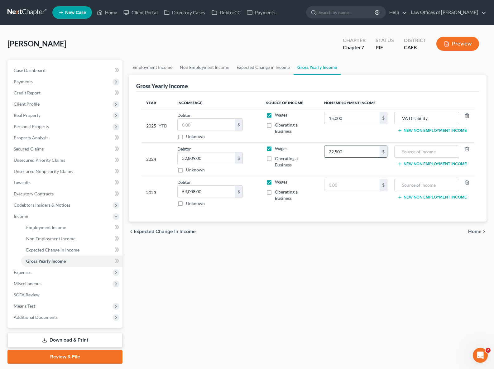
type input "22,500"
type input "VA Disability"
click at [359, 179] on input "text" at bounding box center [353, 185] width 56 height 12
type input "22,500"
type input "VA Disability"
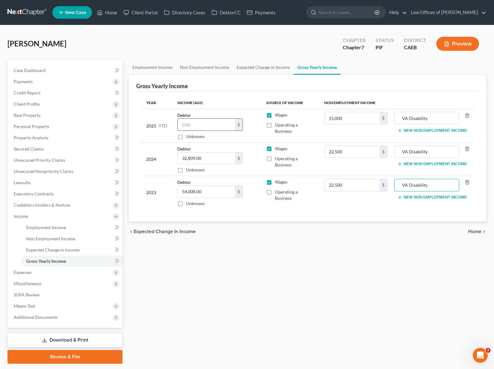
click at [210, 119] on input "text" at bounding box center [206, 125] width 57 height 12
type input "27,313."
click at [235, 153] on input "32,809.00" at bounding box center [206, 159] width 57 height 12
click at [75, 229] on link "Employment Income" at bounding box center [71, 227] width 101 height 11
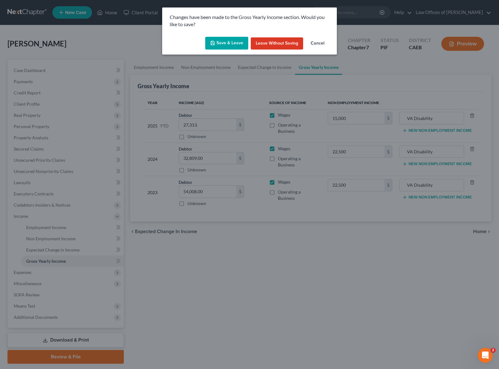
click at [217, 44] on button "Save & Leave" at bounding box center [226, 43] width 43 height 13
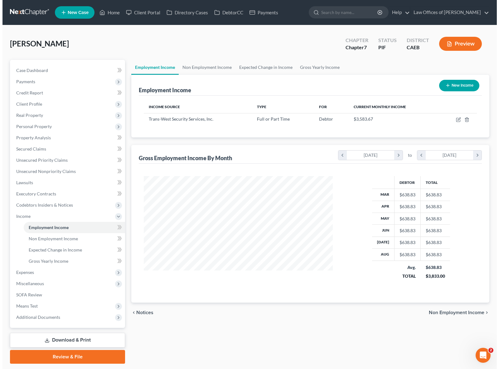
scroll to position [112, 201]
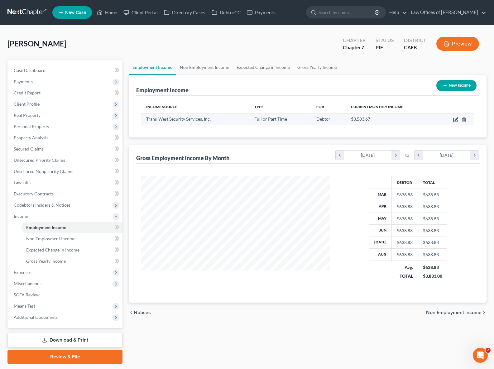
click at [455, 119] on icon "button" at bounding box center [455, 119] width 5 height 5
select select "0"
select select "4"
select select "3"
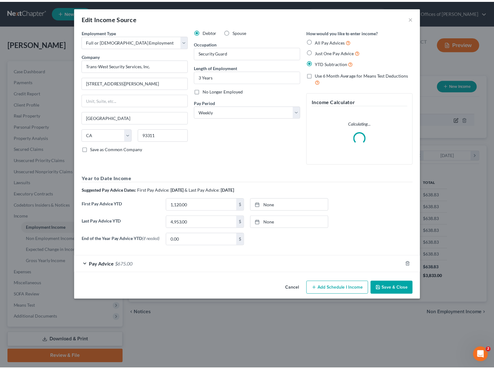
scroll to position [112, 203]
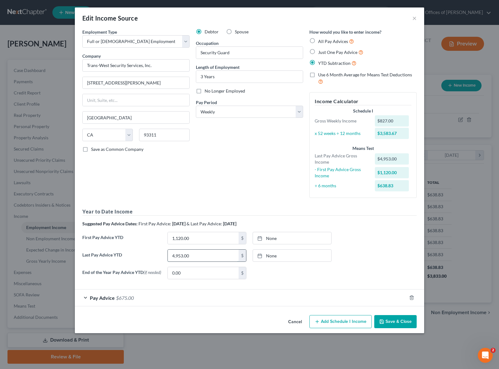
click at [196, 255] on input "4,953.00" at bounding box center [203, 256] width 71 height 12
type input "27,313"
click at [196, 238] on input "1,120.00" at bounding box center [203, 238] width 71 height 12
type input "6,270"
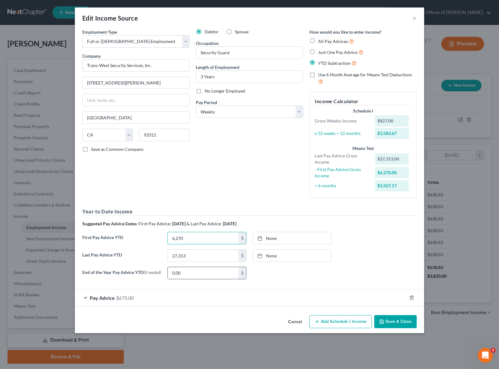
click at [203, 274] on input "0.00" at bounding box center [203, 273] width 71 height 12
drag, startPoint x: 387, startPoint y: 323, endPoint x: 393, endPoint y: 323, distance: 5.9
click at [387, 323] on button "Save & Close" at bounding box center [395, 321] width 42 height 13
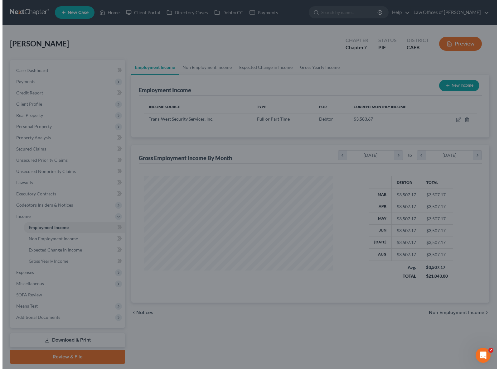
scroll to position [311772, 311683]
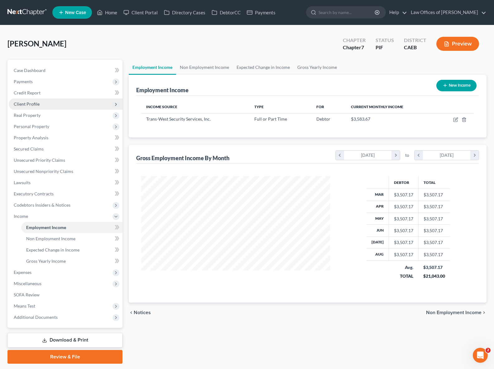
click at [38, 106] on span "Client Profile" at bounding box center [27, 103] width 26 height 5
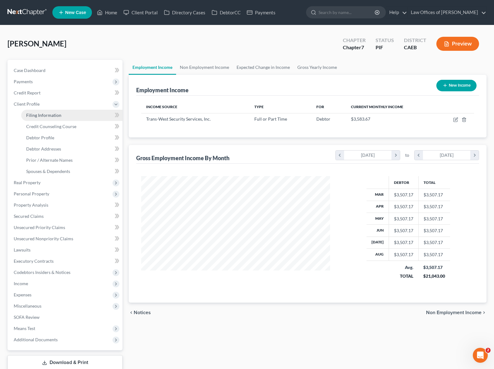
click at [58, 114] on span "Filing Information" at bounding box center [43, 115] width 35 height 5
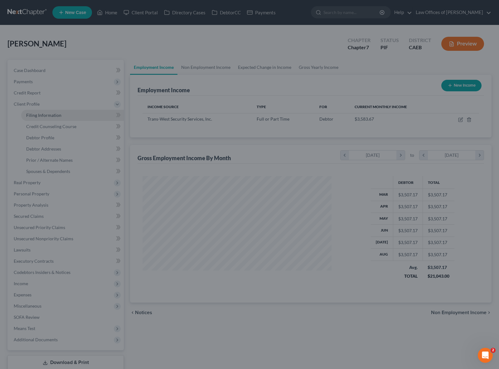
scroll to position [112, 203]
drag, startPoint x: 158, startPoint y: 146, endPoint x: 168, endPoint y: 148, distance: 10.0
click at [158, 146] on div at bounding box center [249, 184] width 499 height 369
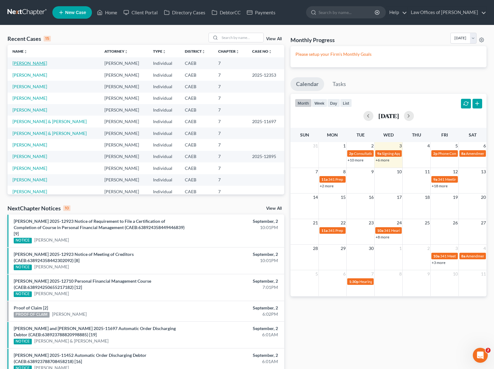
click at [26, 64] on link "[PERSON_NAME]" at bounding box center [29, 63] width 35 height 5
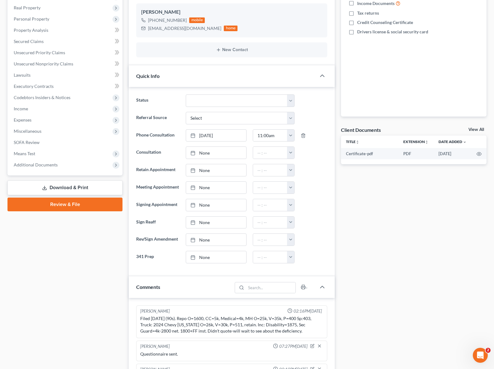
scroll to position [30, 0]
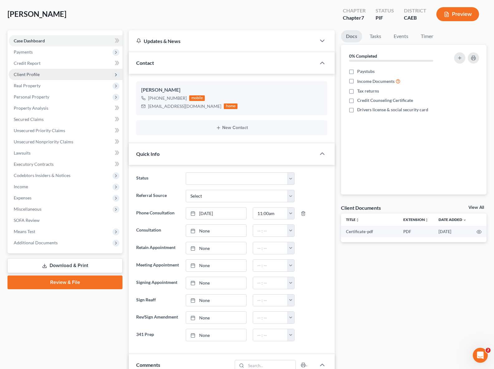
click at [35, 75] on span "Client Profile" at bounding box center [27, 74] width 26 height 5
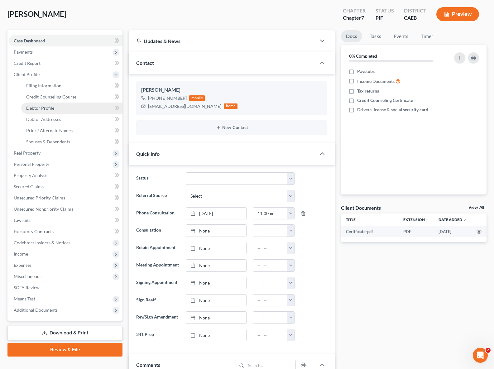
click at [54, 109] on link "Debtor Profile" at bounding box center [71, 108] width 101 height 11
select select "0"
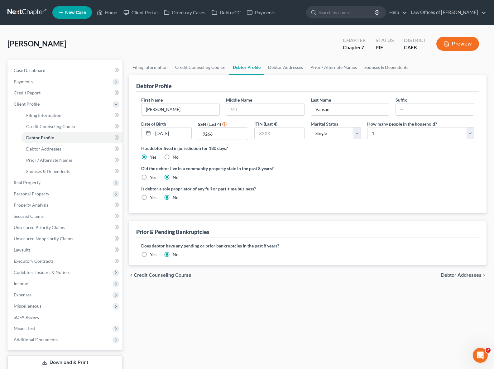
click at [150, 255] on label "Yes" at bounding box center [153, 255] width 7 height 6
click at [153, 255] on input "Yes" at bounding box center [155, 254] width 4 height 4
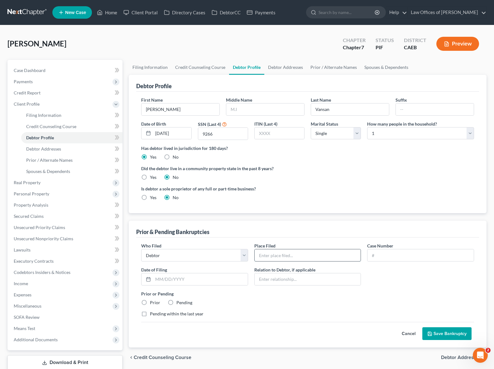
click at [288, 254] on input "text" at bounding box center [308, 256] width 106 height 12
type input "Eastern District of [US_STATE]"
click at [403, 253] on input "text" at bounding box center [421, 256] width 106 height 12
type input "Not in Records"
type input "12/31/1992"
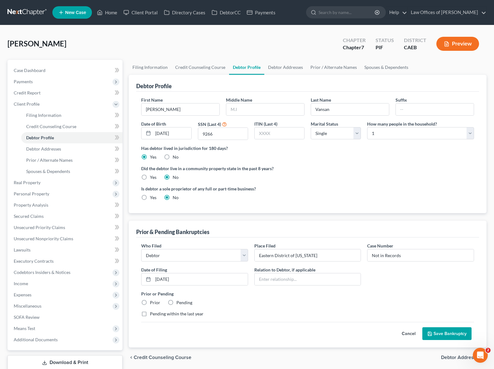
click at [150, 303] on label "Prior" at bounding box center [155, 303] width 10 height 6
click at [153, 303] on input "Prior" at bounding box center [155, 302] width 4 height 4
radio input "true"
click at [452, 333] on button "Save Bankruptcy" at bounding box center [447, 333] width 49 height 13
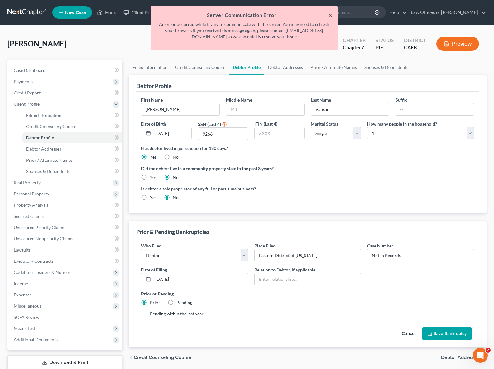
click at [330, 15] on button "×" at bounding box center [330, 14] width 4 height 7
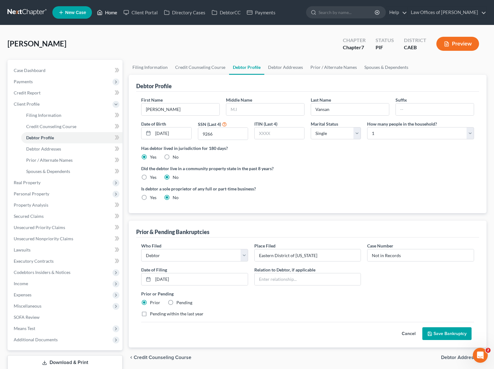
click at [110, 14] on link "Home" at bounding box center [107, 12] width 27 height 11
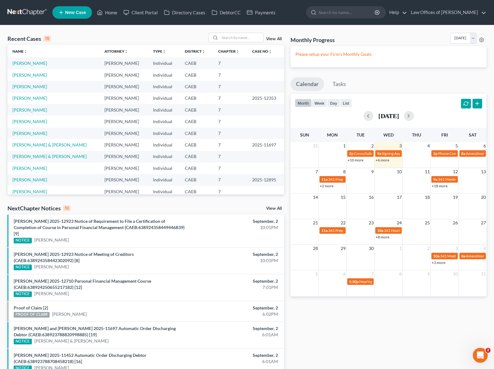
click at [439, 186] on link "+18 more" at bounding box center [440, 186] width 16 height 5
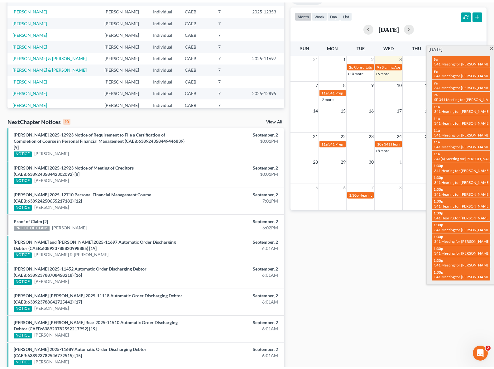
scroll to position [89, 0]
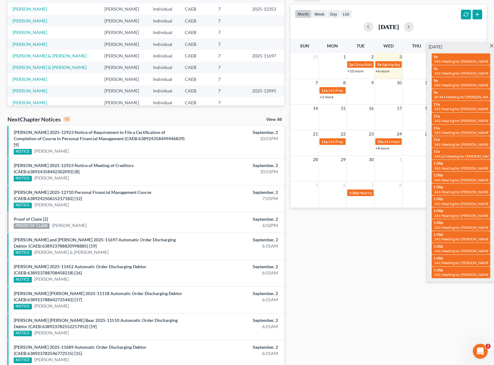
click at [492, 43] on div "Friday, September 12 9a 341 Meeting for Elena Andrade 9a 341 Meeting for James …" at bounding box center [461, 162] width 69 height 239
click at [490, 46] on span at bounding box center [492, 46] width 5 height 4
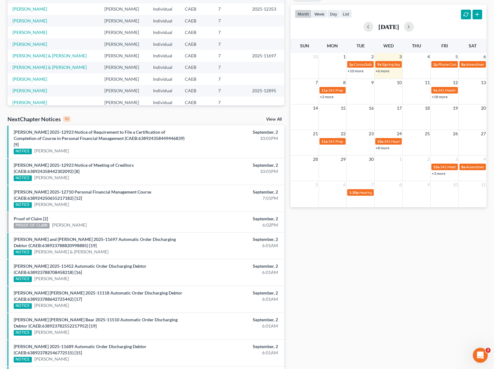
click at [385, 149] on link "+8 more" at bounding box center [383, 148] width 14 height 5
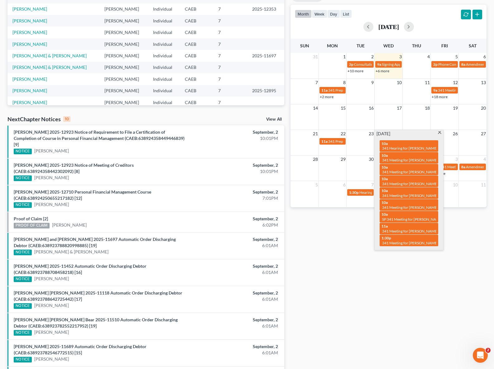
click at [441, 132] on span at bounding box center [440, 133] width 5 height 4
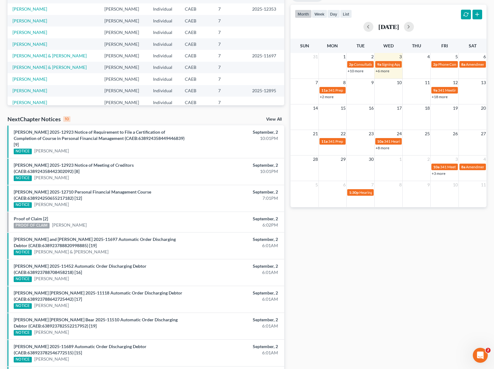
scroll to position [0, 0]
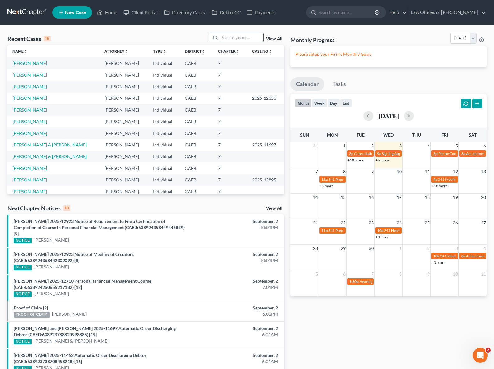
click at [235, 35] on input "search" at bounding box center [242, 37] width 44 height 9
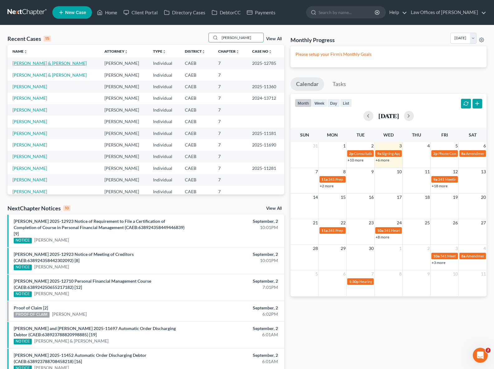
type input "Gonzalez"
click at [58, 62] on link "[PERSON_NAME] & [PERSON_NAME]" at bounding box center [49, 63] width 74 height 5
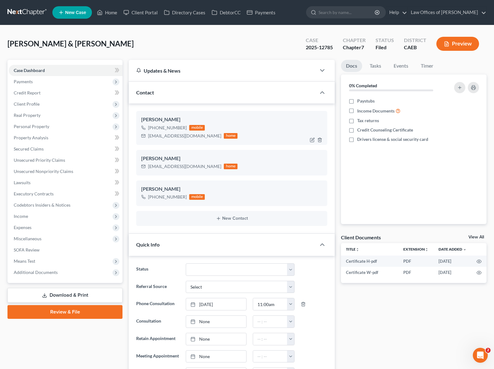
scroll to position [1270, 0]
click at [111, 15] on link "Home" at bounding box center [107, 12] width 27 height 11
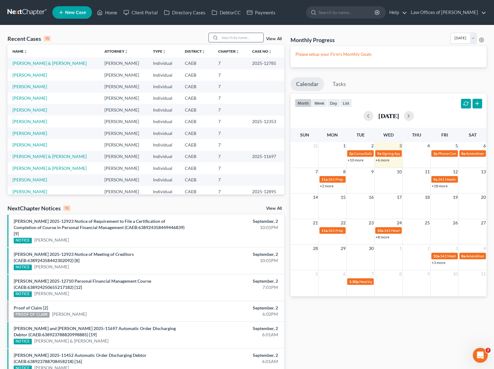
click at [230, 39] on input "search" at bounding box center [242, 37] width 44 height 9
type input "Cisneros"
click at [32, 63] on link "[PERSON_NAME]" at bounding box center [29, 63] width 35 height 5
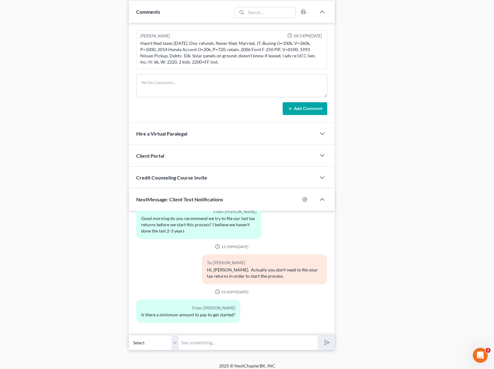
scroll to position [386, 0]
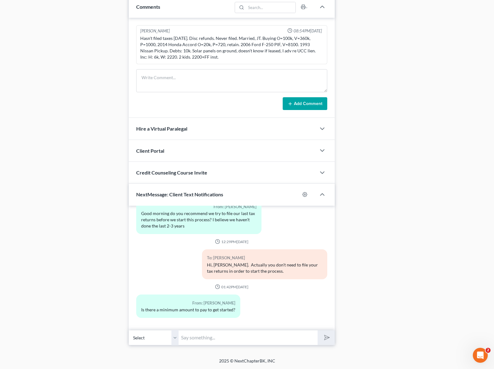
click at [201, 339] on input "text" at bounding box center [248, 337] width 139 height 15
type input "You can start with $ 300 if possible."
click at [318, 331] on button "submit" at bounding box center [326, 338] width 17 height 15
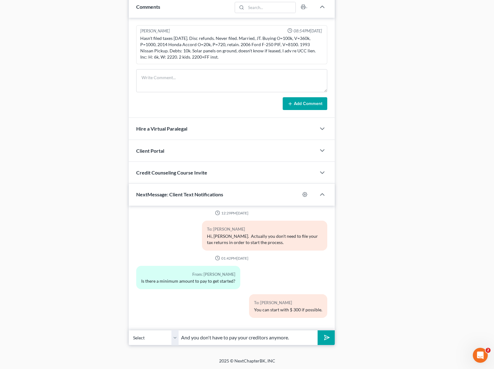
type input "And you don't have to pay your creditors anymore."
click at [318, 331] on button "submit" at bounding box center [326, 338] width 17 height 15
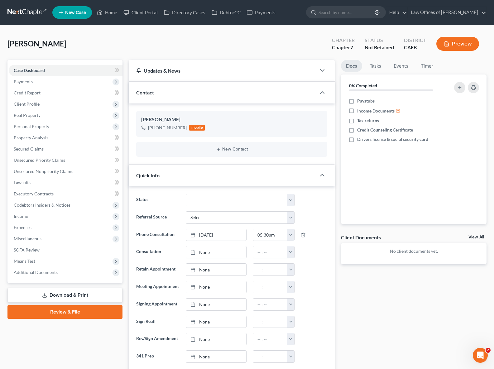
scroll to position [0, 0]
click at [112, 15] on link "Home" at bounding box center [107, 12] width 27 height 11
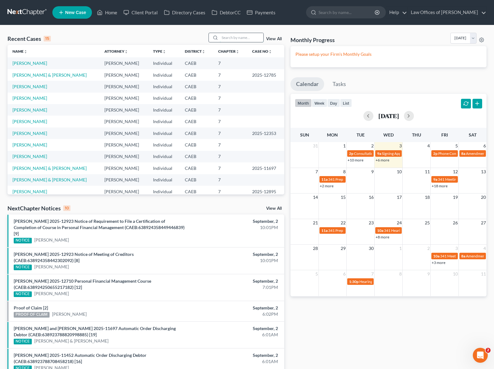
click at [237, 37] on input "search" at bounding box center [242, 37] width 44 height 9
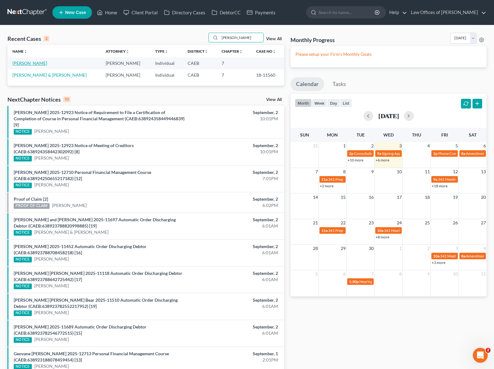
type input "Preciado"
click at [25, 63] on link "[PERSON_NAME]" at bounding box center [29, 63] width 35 height 5
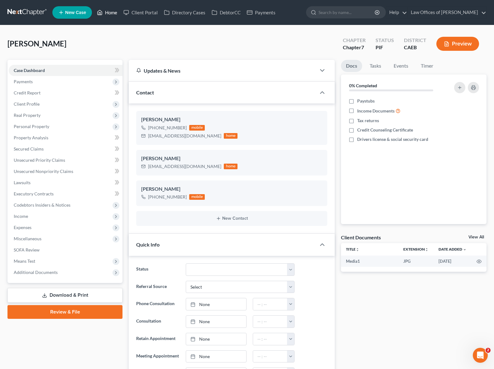
click at [113, 12] on link "Home" at bounding box center [107, 12] width 27 height 11
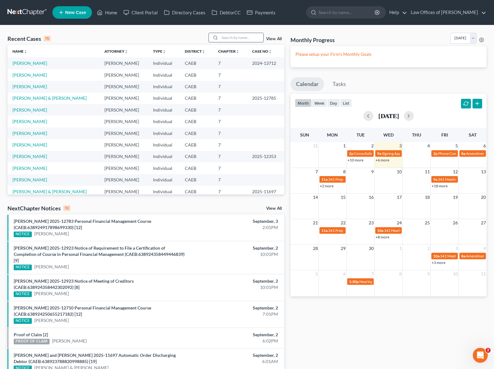
click at [231, 38] on input "search" at bounding box center [242, 37] width 44 height 9
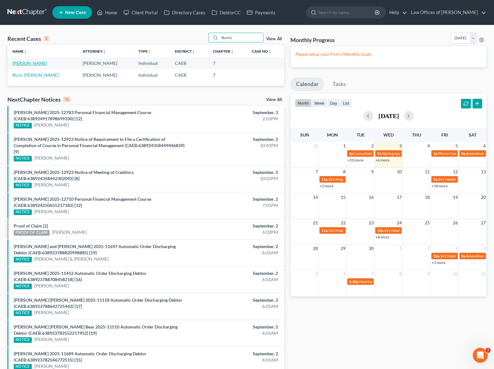
type input "Burns"
click at [22, 63] on link "[PERSON_NAME]" at bounding box center [29, 63] width 35 height 5
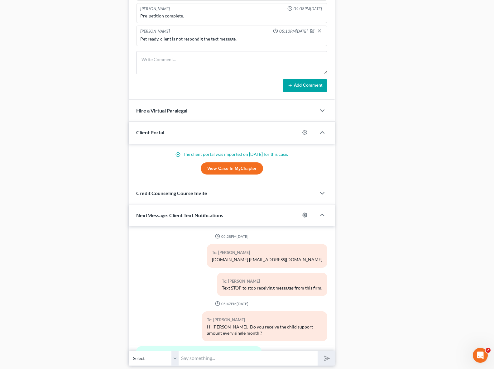
scroll to position [524, 0]
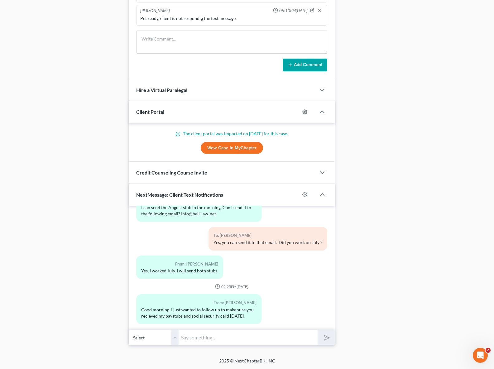
click at [217, 342] on input "text" at bounding box center [248, 337] width 139 height 15
type input "Hi. Yes, thank you. We will email you the petition tomorrow before the end of t…"
click at [318, 331] on button "submit" at bounding box center [326, 338] width 17 height 15
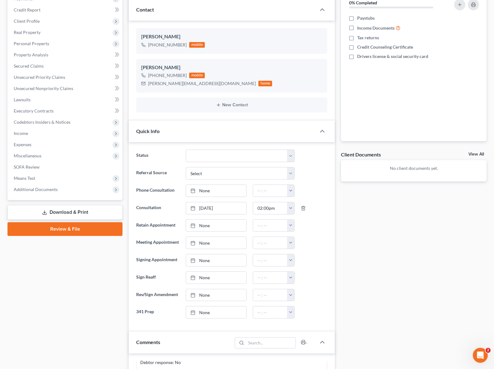
scroll to position [0, 0]
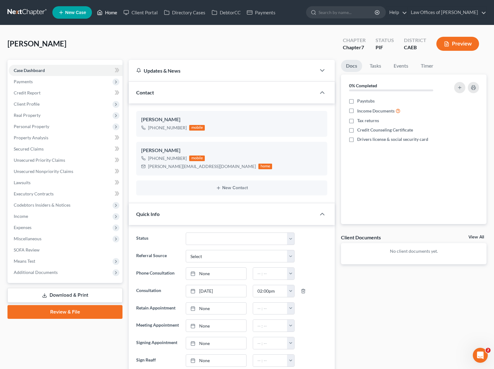
click at [113, 14] on link "Home" at bounding box center [107, 12] width 27 height 11
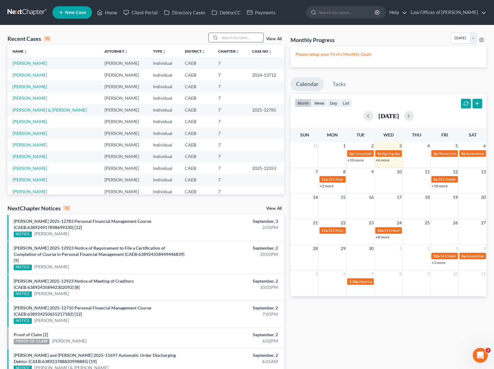
click at [230, 36] on input "search" at bounding box center [242, 37] width 44 height 9
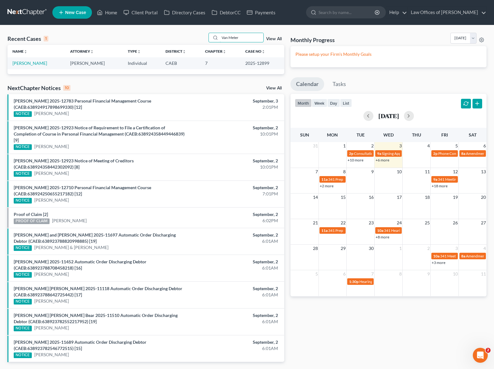
type input "Van Meter"
click at [383, 161] on link "+6 more" at bounding box center [383, 160] width 14 height 5
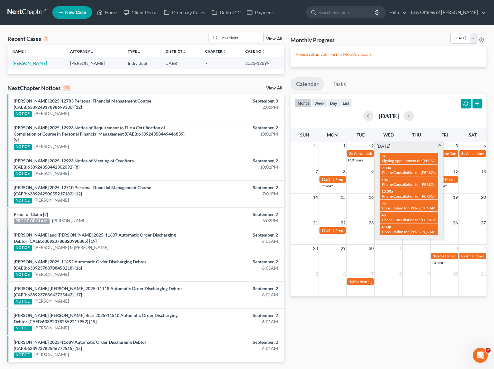
click at [439, 145] on span at bounding box center [440, 146] width 5 height 4
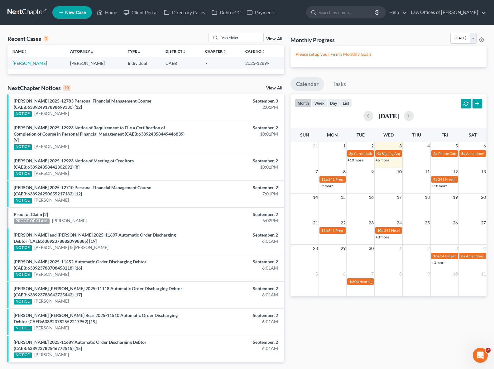
click at [83, 14] on span "New Case" at bounding box center [75, 12] width 21 height 5
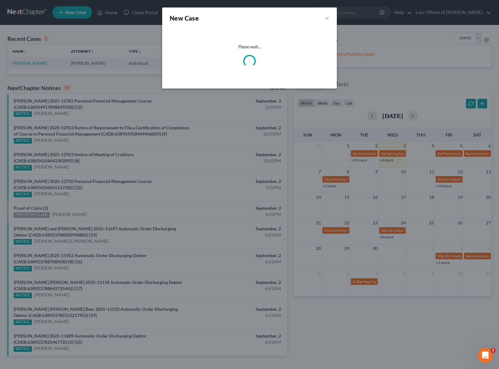
select select "8"
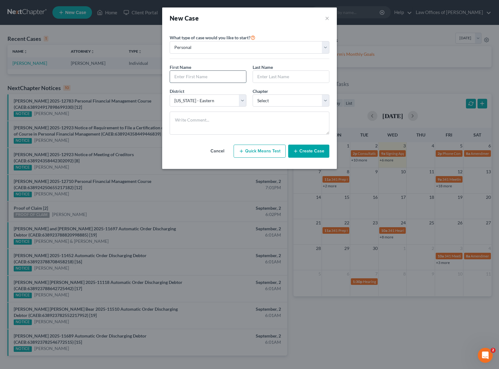
click at [201, 77] on input "text" at bounding box center [208, 77] width 76 height 12
type input "Tina"
type input "Rudd"
click at [328, 99] on select "Select 7 11 12 13" at bounding box center [291, 101] width 77 height 12
select select "0"
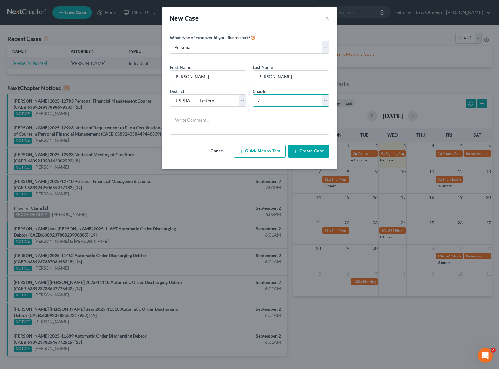
click at [253, 95] on select "Select 7 11 12 13" at bounding box center [291, 101] width 77 height 12
click at [317, 151] on button "Create Case" at bounding box center [308, 151] width 41 height 13
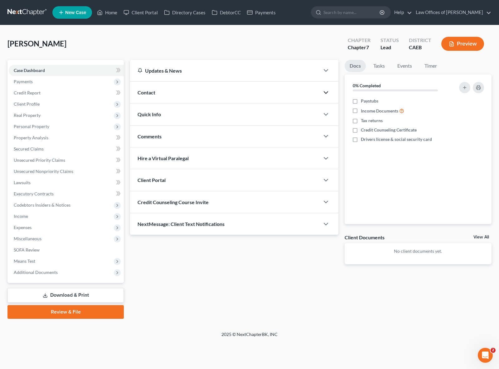
click at [326, 90] on icon "button" at bounding box center [325, 92] width 7 height 7
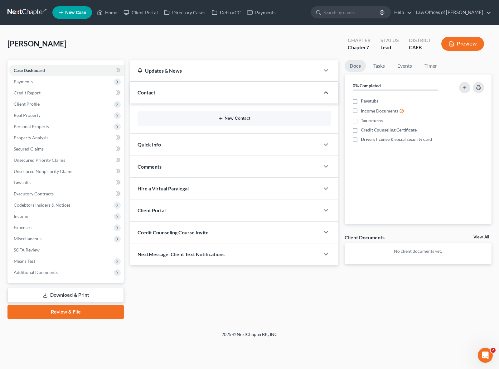
click at [240, 119] on button "New Contact" at bounding box center [234, 118] width 183 height 5
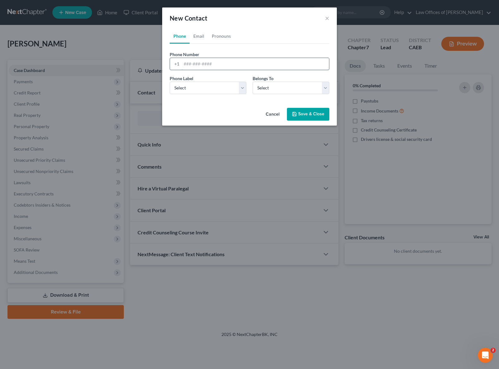
click at [227, 65] on input "tel" at bounding box center [256, 64] width 148 height 12
type input "6613906152"
click at [242, 89] on select "Select Mobile Home Work Other" at bounding box center [208, 88] width 77 height 12
select select "0"
click at [170, 82] on select "Select Mobile Home Work Other" at bounding box center [208, 88] width 77 height 12
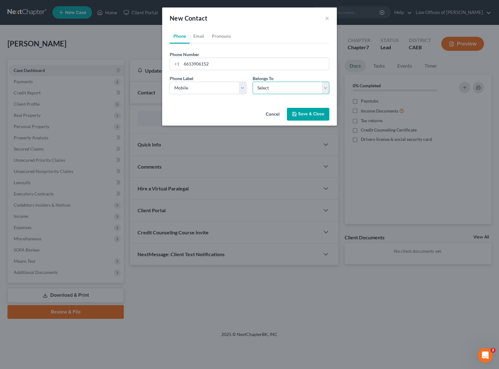
click at [325, 86] on select "Select Client Other" at bounding box center [291, 88] width 77 height 12
select select "0"
click at [253, 82] on select "Select Client Other" at bounding box center [291, 88] width 77 height 12
click at [310, 113] on button "Save & Close" at bounding box center [308, 114] width 42 height 13
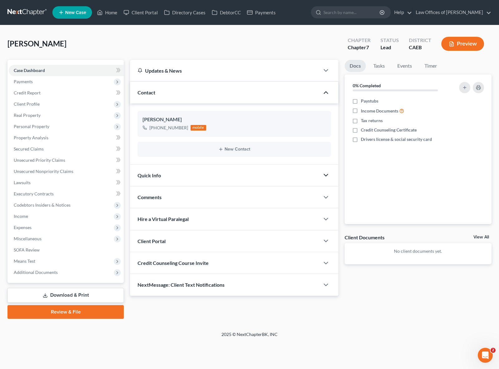
click at [327, 176] on icon "button" at bounding box center [325, 175] width 7 height 7
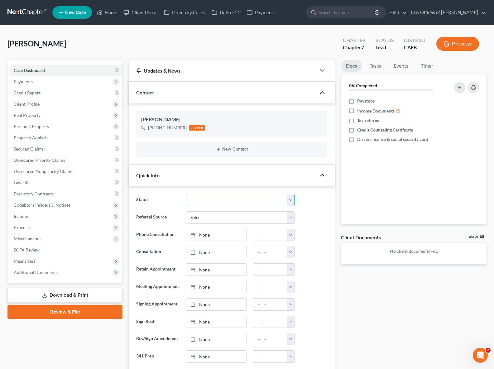
click at [290, 199] on select "Cancelled/Refund Closed Consultation Declined Discharged Filed Income Check In …" at bounding box center [240, 200] width 109 height 12
select select "2"
click at [186, 194] on select "Cancelled/Refund Closed Consultation Declined Discharged Filed Income Check In …" at bounding box center [240, 200] width 109 height 12
click at [204, 236] on link "[DATE]" at bounding box center [216, 235] width 60 height 12
click at [289, 235] on button "button" at bounding box center [290, 235] width 7 height 12
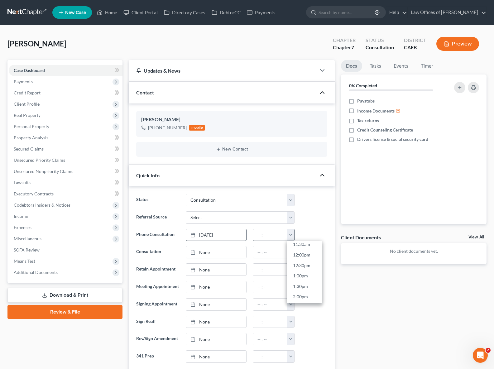
scroll to position [251, 0]
click at [311, 280] on link "1:30pm" at bounding box center [304, 280] width 35 height 11
type input "1:30pm"
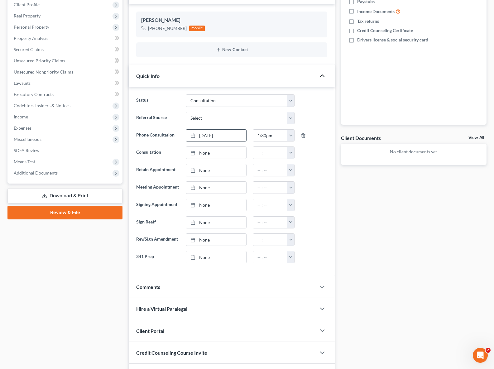
scroll to position [102, 0]
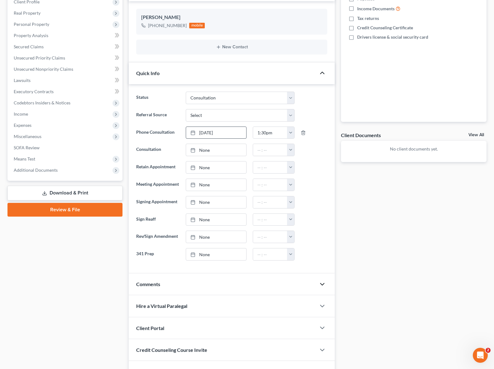
click at [323, 288] on icon "button" at bounding box center [322, 284] width 7 height 7
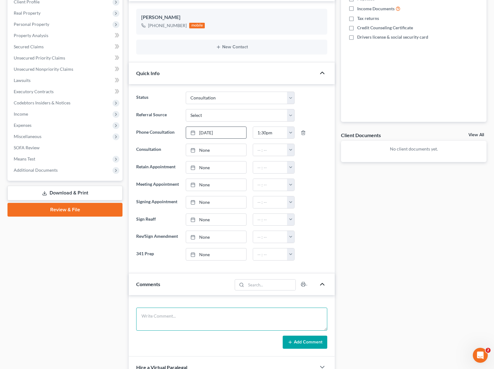
click at [201, 323] on textarea at bounding box center [231, 319] width 191 height 23
type textarea "No income, has cancer. I told her we were going to give her a good discount."
click at [291, 345] on icon at bounding box center [290, 342] width 5 height 5
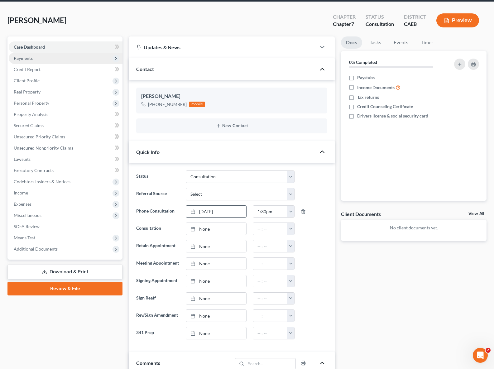
scroll to position [0, 0]
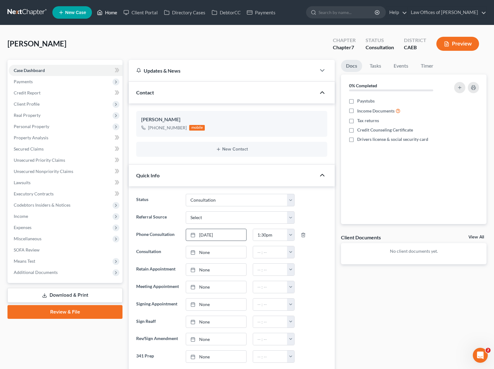
click at [114, 14] on link "Home" at bounding box center [107, 12] width 27 height 11
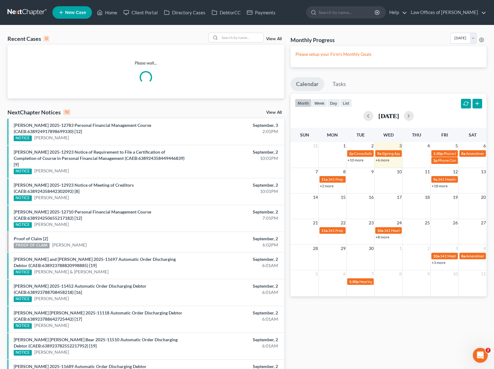
click at [379, 158] on link "+6 more" at bounding box center [383, 160] width 14 height 5
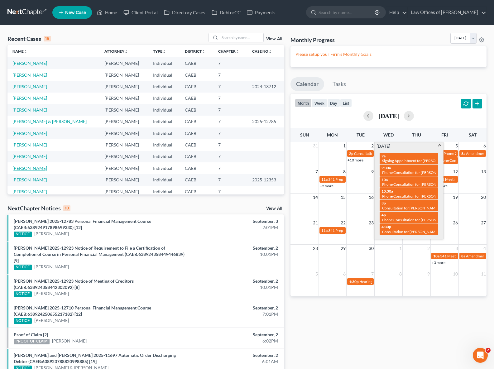
click at [34, 168] on link "[PERSON_NAME]" at bounding box center [29, 168] width 35 height 5
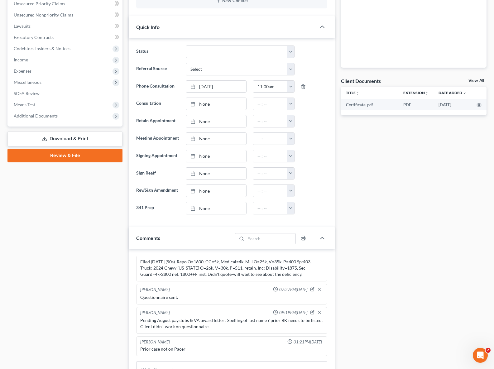
scroll to position [157, 0]
click at [206, 161] on link "None" at bounding box center [216, 156] width 60 height 12
type input "[DATE]"
click at [290, 162] on button "button" at bounding box center [290, 156] width 7 height 12
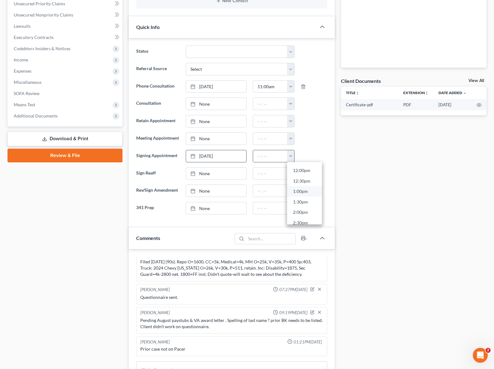
click at [308, 197] on link "1:00pm" at bounding box center [304, 191] width 35 height 11
type input "1:00pm"
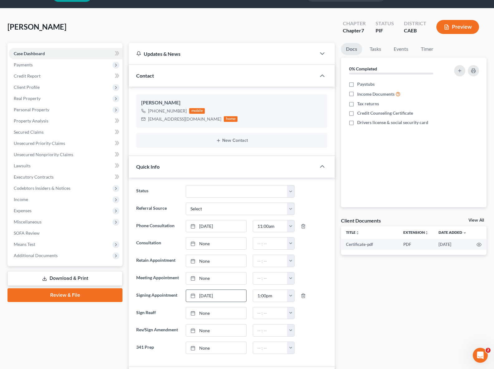
scroll to position [0, 0]
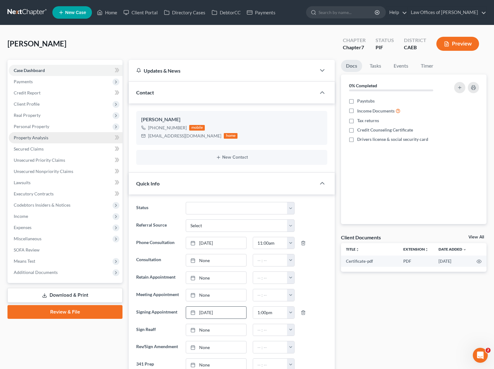
click at [45, 137] on span "Property Analysis" at bounding box center [31, 137] width 35 height 5
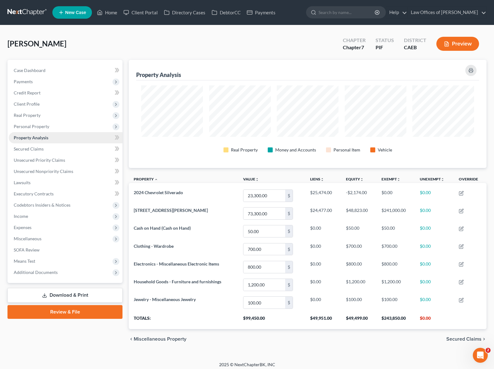
scroll to position [108, 358]
click at [54, 127] on span "Personal Property" at bounding box center [66, 126] width 114 height 11
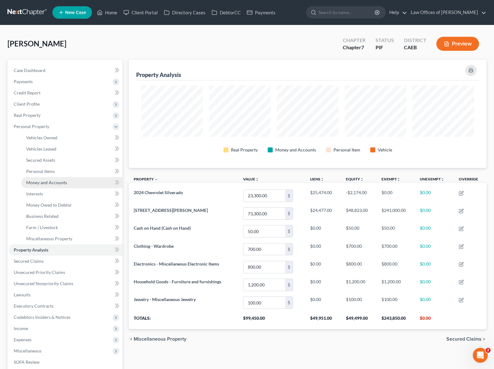
click at [65, 182] on span "Money and Accounts" at bounding box center [46, 182] width 41 height 5
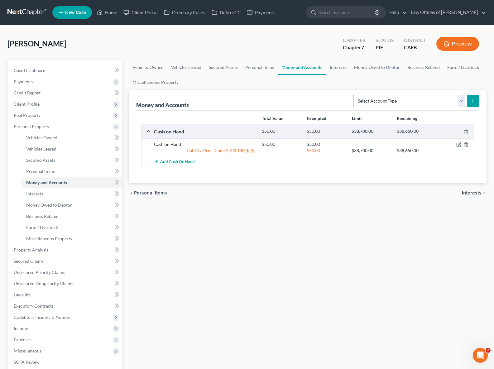
click at [460, 102] on select "Select Account Type Brokerage Cash on Hand Certificates of Deposit Checking Acc…" at bounding box center [409, 101] width 112 height 12
select select "checking"
click at [355, 95] on select "Select Account Type Brokerage Cash on Hand Certificates of Deposit Checking Acc…" at bounding box center [409, 101] width 112 height 12
click at [471, 100] on icon "submit" at bounding box center [473, 101] width 5 height 5
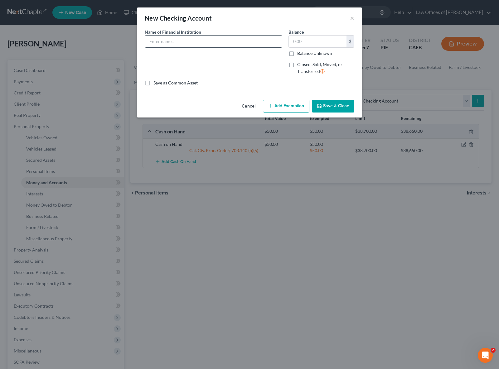
click at [178, 45] on input "text" at bounding box center [213, 42] width 137 height 12
type input "Chase Bank"
click at [324, 41] on input "text" at bounding box center [318, 42] width 58 height 12
type input "500."
click at [336, 106] on button "Save & Close" at bounding box center [333, 106] width 42 height 13
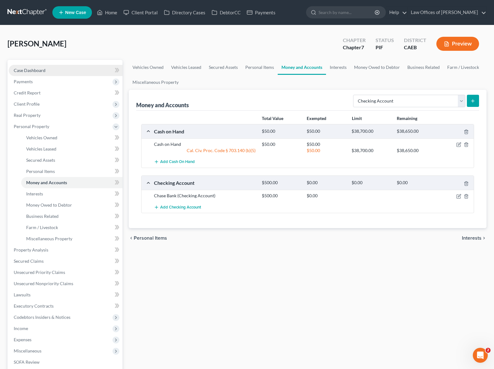
click at [58, 72] on link "Case Dashboard" at bounding box center [66, 70] width 114 height 11
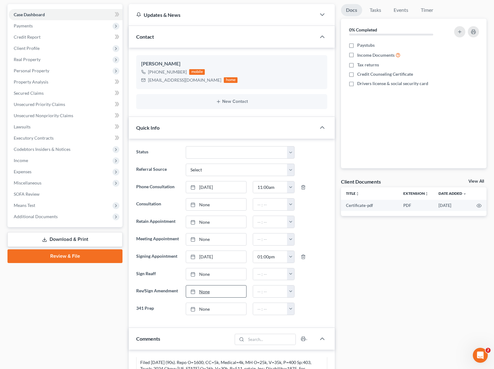
scroll to position [870, 0]
click at [113, 241] on link "Download & Print" at bounding box center [64, 239] width 115 height 15
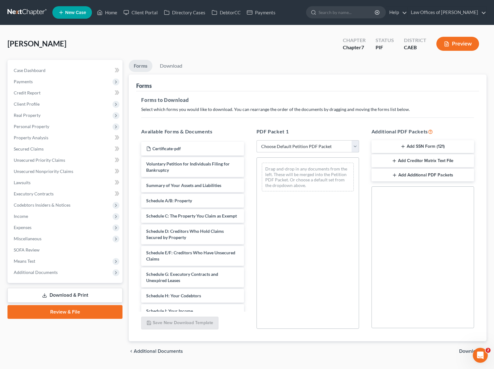
click at [356, 148] on select "Choose Default Petition PDF Packet Complete Bankruptcy Petition (all forms and …" at bounding box center [308, 146] width 103 height 12
select select "4"
click at [257, 140] on select "Choose Default Petition PDF Packet Complete Bankruptcy Petition (all forms and …" at bounding box center [308, 146] width 103 height 12
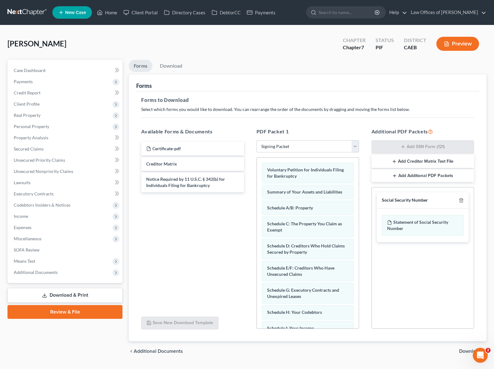
click at [466, 351] on span "Download" at bounding box center [470, 351] width 22 height 5
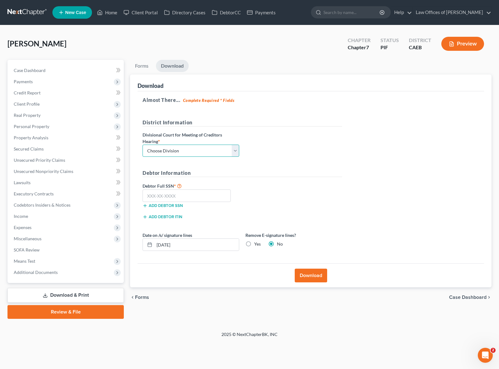
click at [237, 151] on select "Choose Division Fresno Modesto [GEOGRAPHIC_DATA]" at bounding box center [191, 151] width 97 height 12
select select "0"
click at [143, 145] on select "Choose Division Fresno Modesto [GEOGRAPHIC_DATA]" at bounding box center [191, 151] width 97 height 12
click at [193, 192] on input "text" at bounding box center [187, 196] width 88 height 12
type input "561-17-9266"
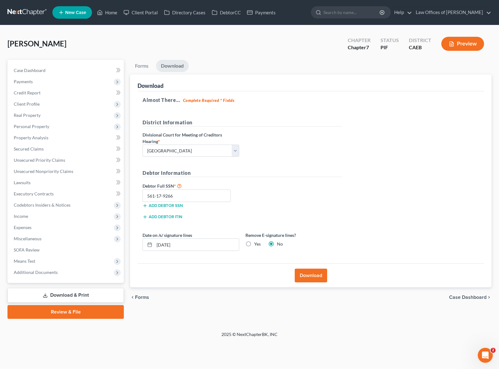
click at [311, 275] on button "Download" at bounding box center [311, 276] width 32 height 14
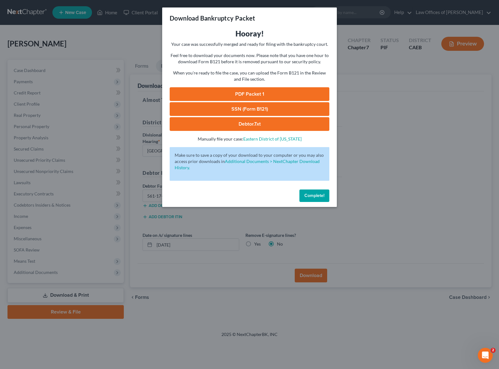
click at [254, 109] on link "SSN (Form B121)" at bounding box center [250, 109] width 160 height 14
click at [251, 92] on link "PDF Packet 1" at bounding box center [250, 94] width 160 height 14
click at [326, 191] on button "Complete!" at bounding box center [314, 196] width 30 height 12
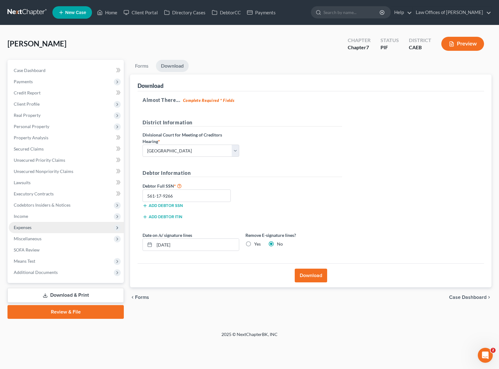
click at [43, 229] on span "Expenses" at bounding box center [66, 227] width 115 height 11
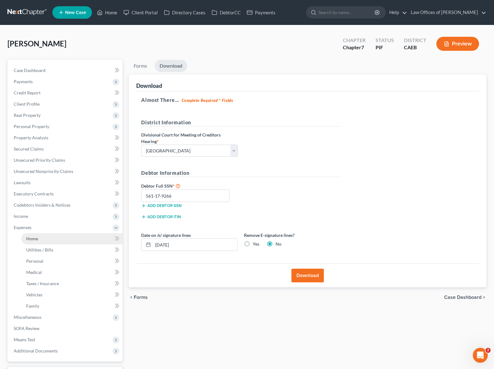
click at [46, 237] on link "Home" at bounding box center [71, 238] width 101 height 11
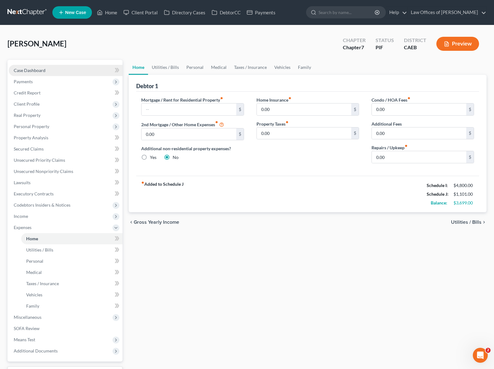
click at [47, 71] on link "Case Dashboard" at bounding box center [66, 70] width 114 height 11
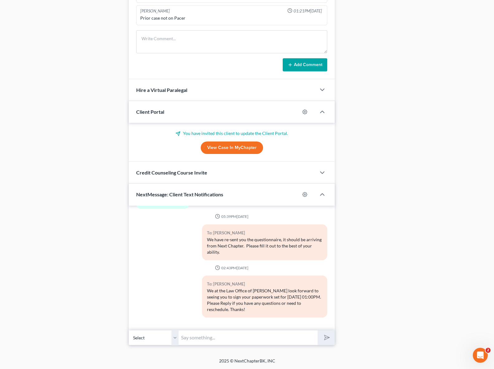
scroll to position [489, 0]
click at [209, 345] on input "text" at bounding box center [248, 337] width 139 height 15
click at [178, 342] on select "Select [PHONE_NUMBER] - [PERSON_NAME]" at bounding box center [154, 337] width 50 height 15
click at [180, 342] on input "How much do you pay for the space rent ?" at bounding box center [248, 337] width 139 height 15
type input "Hi. How much do you pay for the space rent ?"
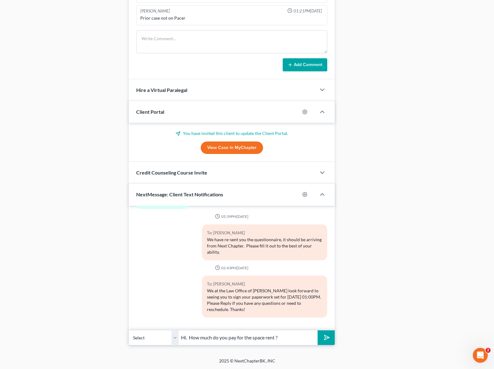
click at [326, 342] on polygon "submit" at bounding box center [325, 337] width 7 height 7
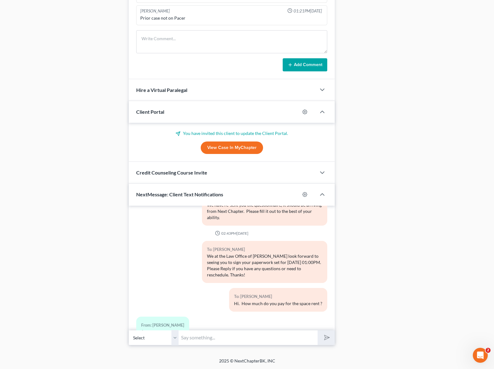
scroll to position [927, 0]
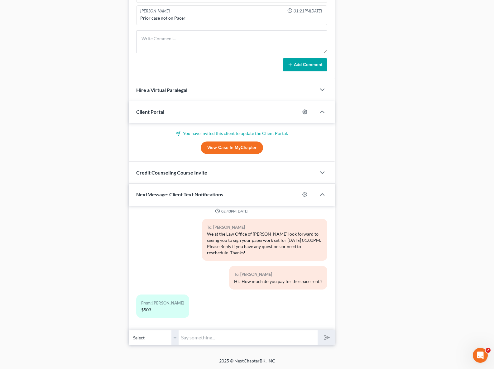
click at [207, 337] on input "text" at bounding box center [248, 337] width 139 height 15
type input "Ok."
click at [318, 331] on button "submit" at bounding box center [326, 338] width 17 height 15
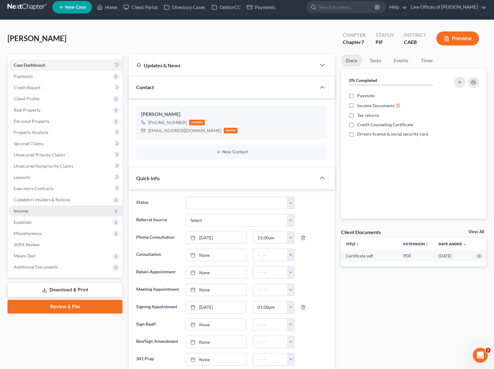
scroll to position [3, 0]
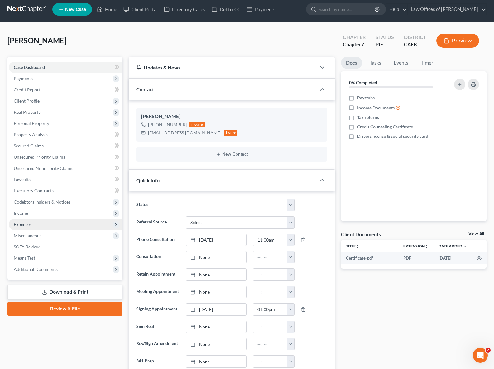
click at [37, 223] on span "Expenses" at bounding box center [66, 224] width 114 height 11
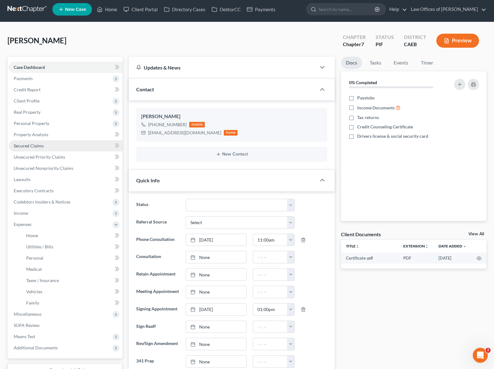
click at [38, 147] on span "Secured Claims" at bounding box center [29, 145] width 30 height 5
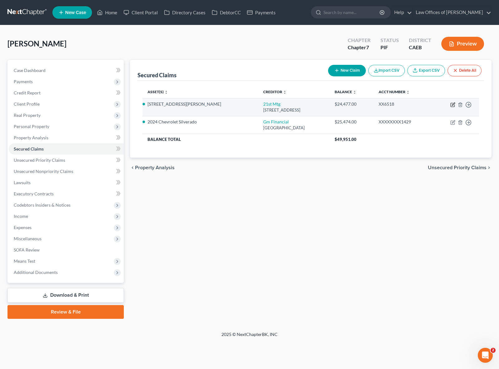
click at [453, 104] on icon "button" at bounding box center [453, 104] width 3 height 3
select select "44"
select select "4"
select select "0"
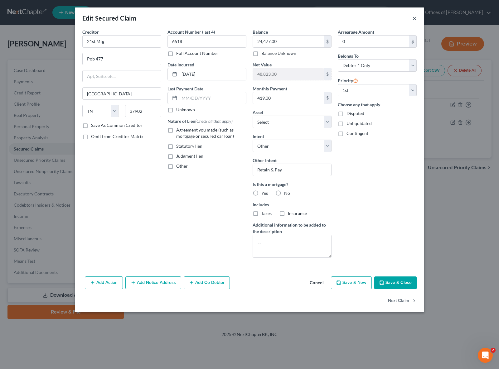
click at [412, 17] on button "×" at bounding box center [414, 17] width 4 height 7
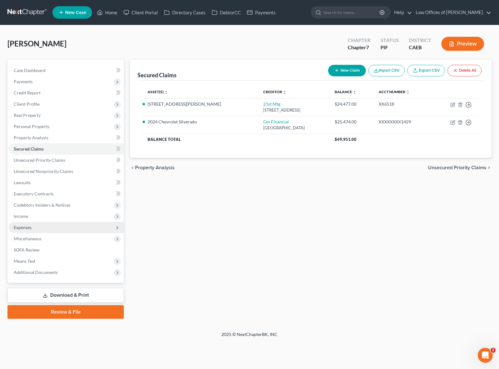
click at [40, 225] on span "Expenses" at bounding box center [66, 227] width 115 height 11
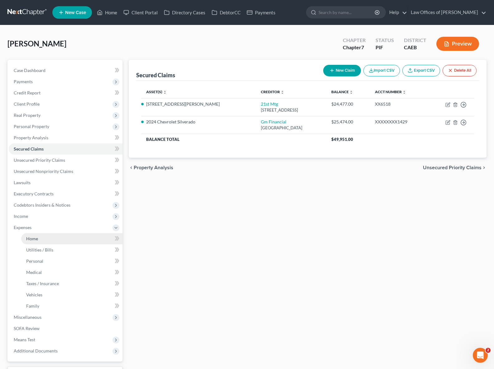
click at [36, 240] on span "Home" at bounding box center [32, 238] width 12 height 5
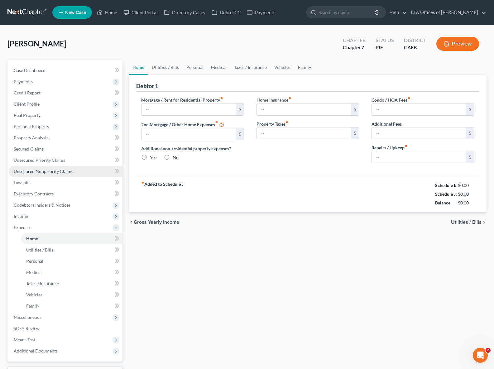
type input "0.00"
radio input "true"
type input "0.00"
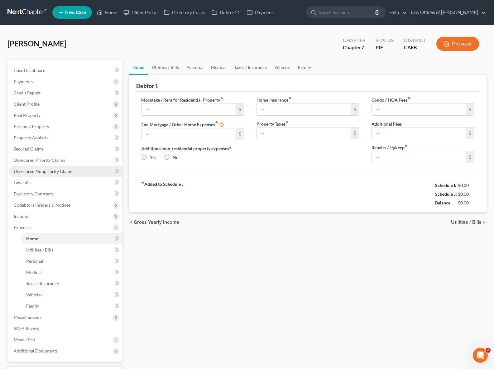
type input "0.00"
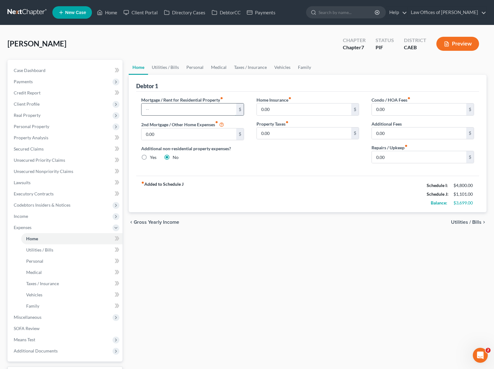
click at [167, 107] on input "text" at bounding box center [189, 110] width 95 height 12
type input "419"
type input "503"
click at [167, 65] on link "Utilities / Bills" at bounding box center [165, 67] width 35 height 15
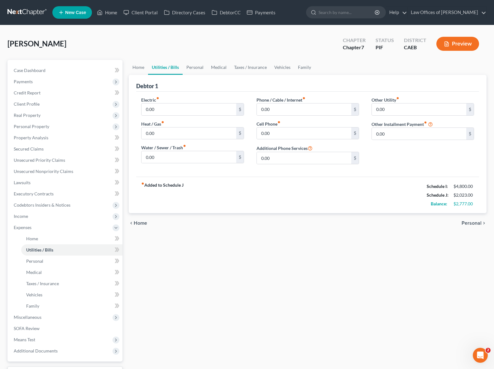
scroll to position [7, 0]
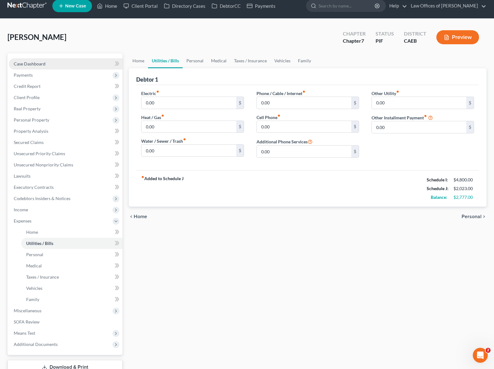
click at [59, 65] on link "Case Dashboard" at bounding box center [66, 63] width 114 height 11
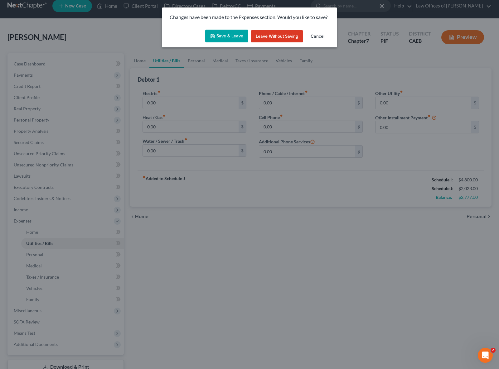
click at [221, 34] on button "Save & Leave" at bounding box center [226, 36] width 43 height 13
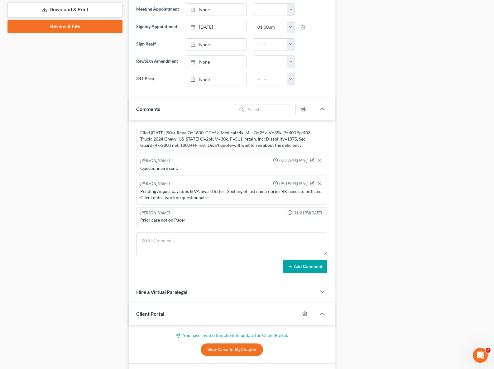
scroll to position [316, 0]
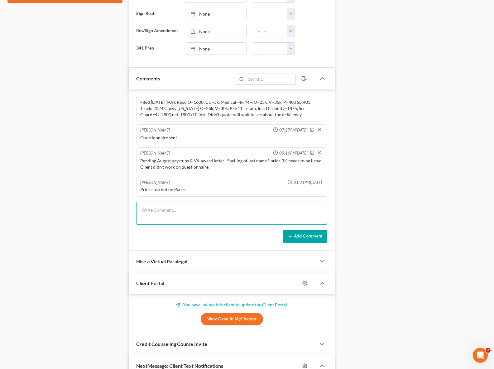
click at [167, 217] on textarea at bounding box center [231, 213] width 191 height 23
type textarea "Need to work on [PERSON_NAME]"
click at [300, 243] on button "Add Comment" at bounding box center [305, 236] width 45 height 13
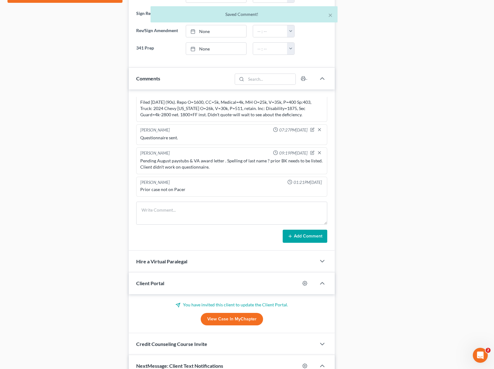
scroll to position [31, 0]
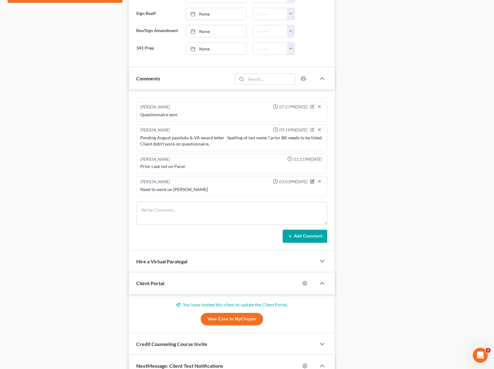
click at [310, 184] on icon "button" at bounding box center [312, 181] width 4 height 4
click at [208, 201] on textarea "Need to work on [PERSON_NAME]" at bounding box center [231, 198] width 183 height 23
type textarea "Need to work on [PERSON_NAME] Client calling VA [DATE] to get award letter."
click at [318, 183] on icon "button" at bounding box center [320, 181] width 4 height 4
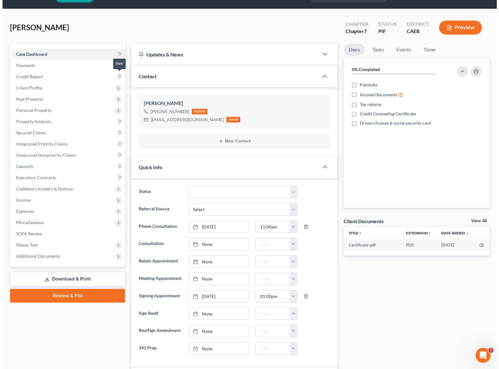
scroll to position [0, 0]
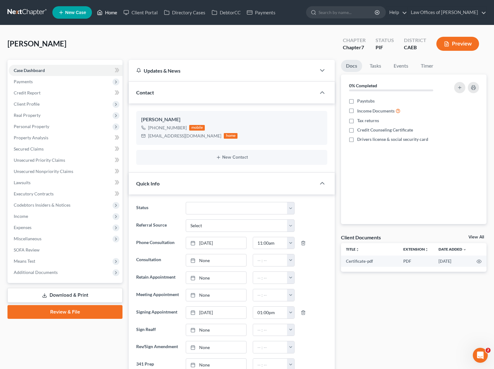
click at [109, 16] on link "Home" at bounding box center [107, 12] width 27 height 11
